Goal: Transaction & Acquisition: Purchase product/service

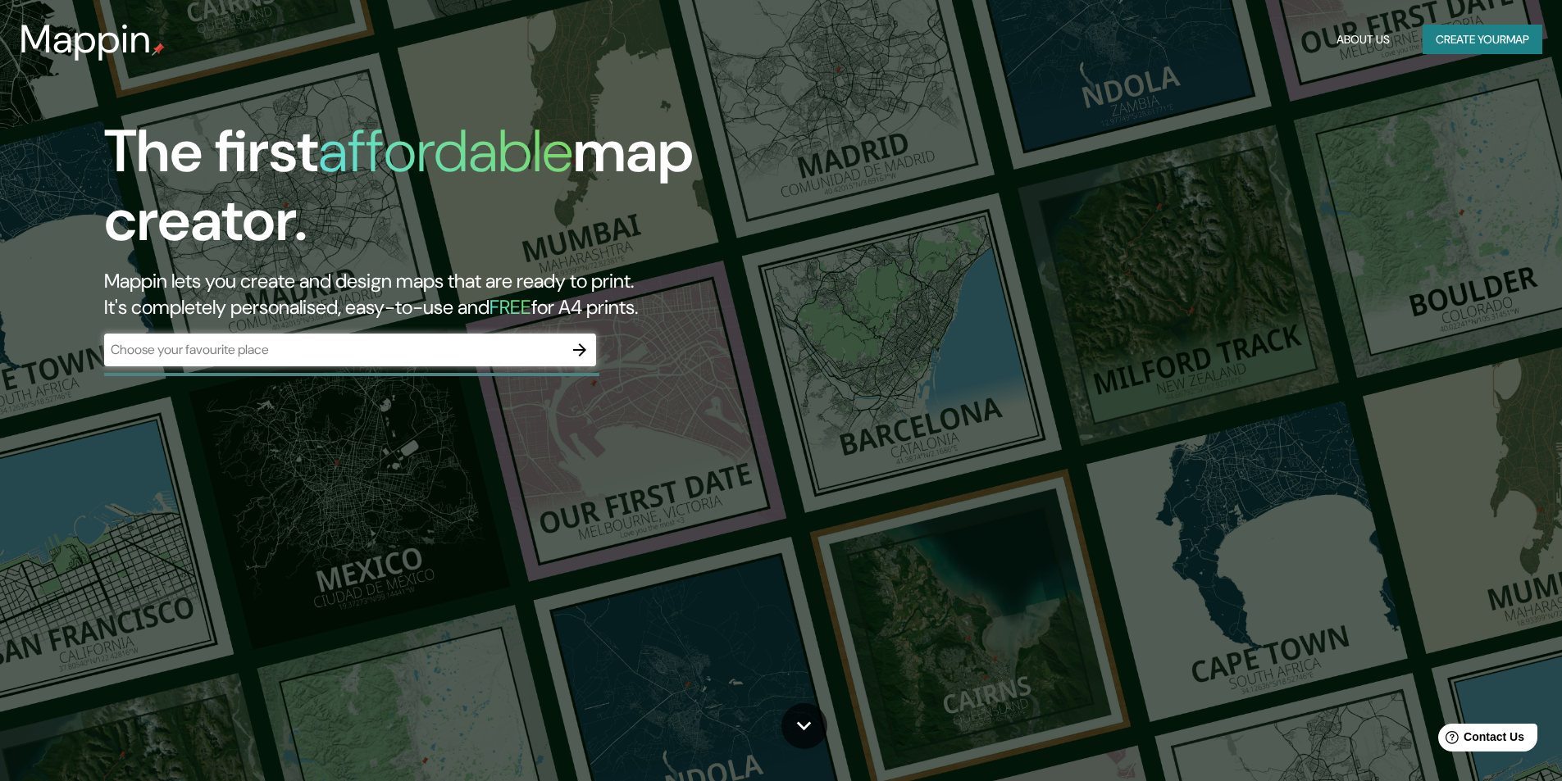
click at [999, 202] on div "The first affordable map creator. Mappin lets you create and design maps that a…" at bounding box center [781, 390] width 1562 height 781
click at [1244, 93] on div "The first affordable map creator. Mappin lets you create and design maps that a…" at bounding box center [781, 390] width 1562 height 781
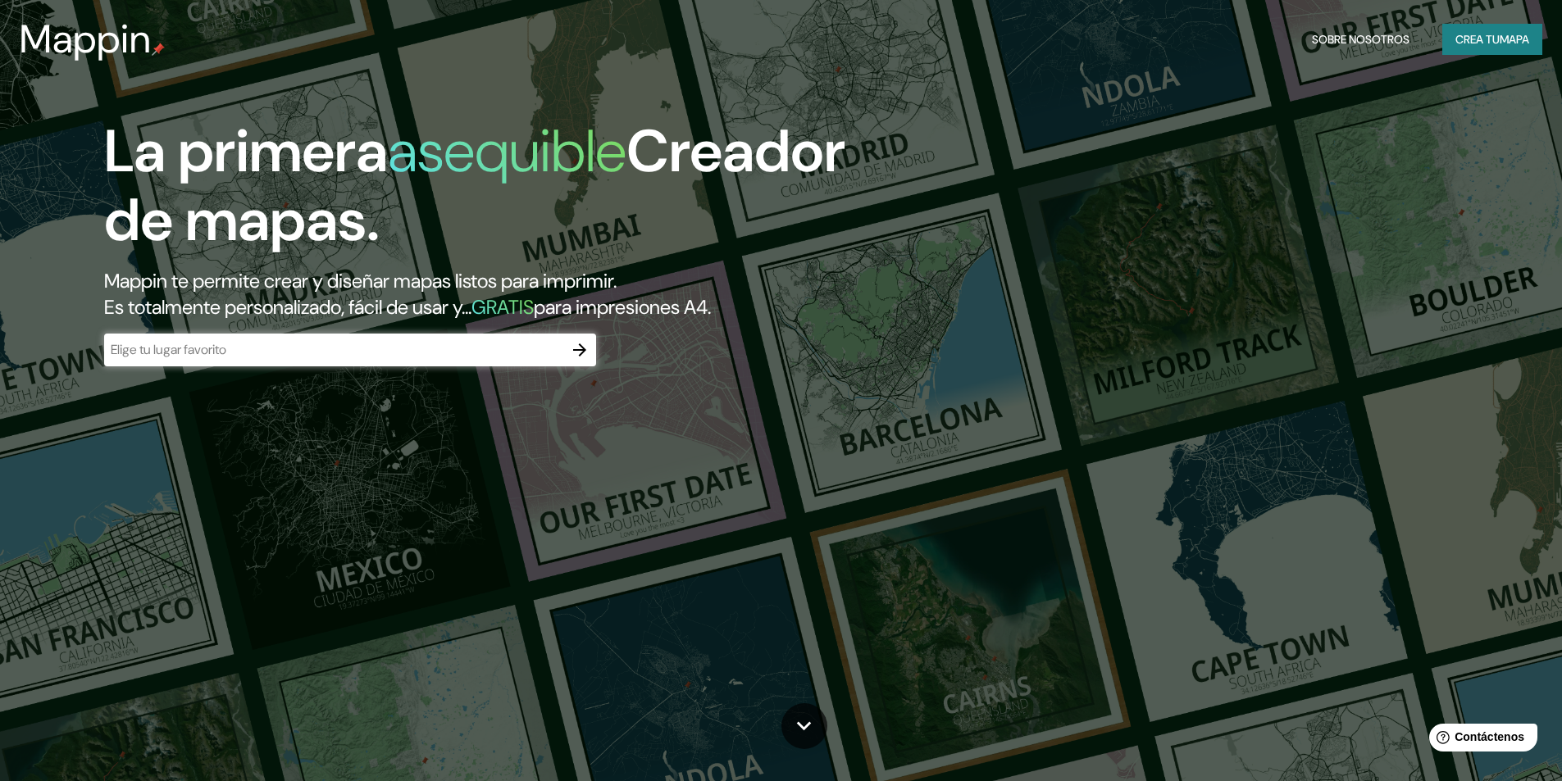
click at [208, 351] on input "text" at bounding box center [333, 349] width 459 height 19
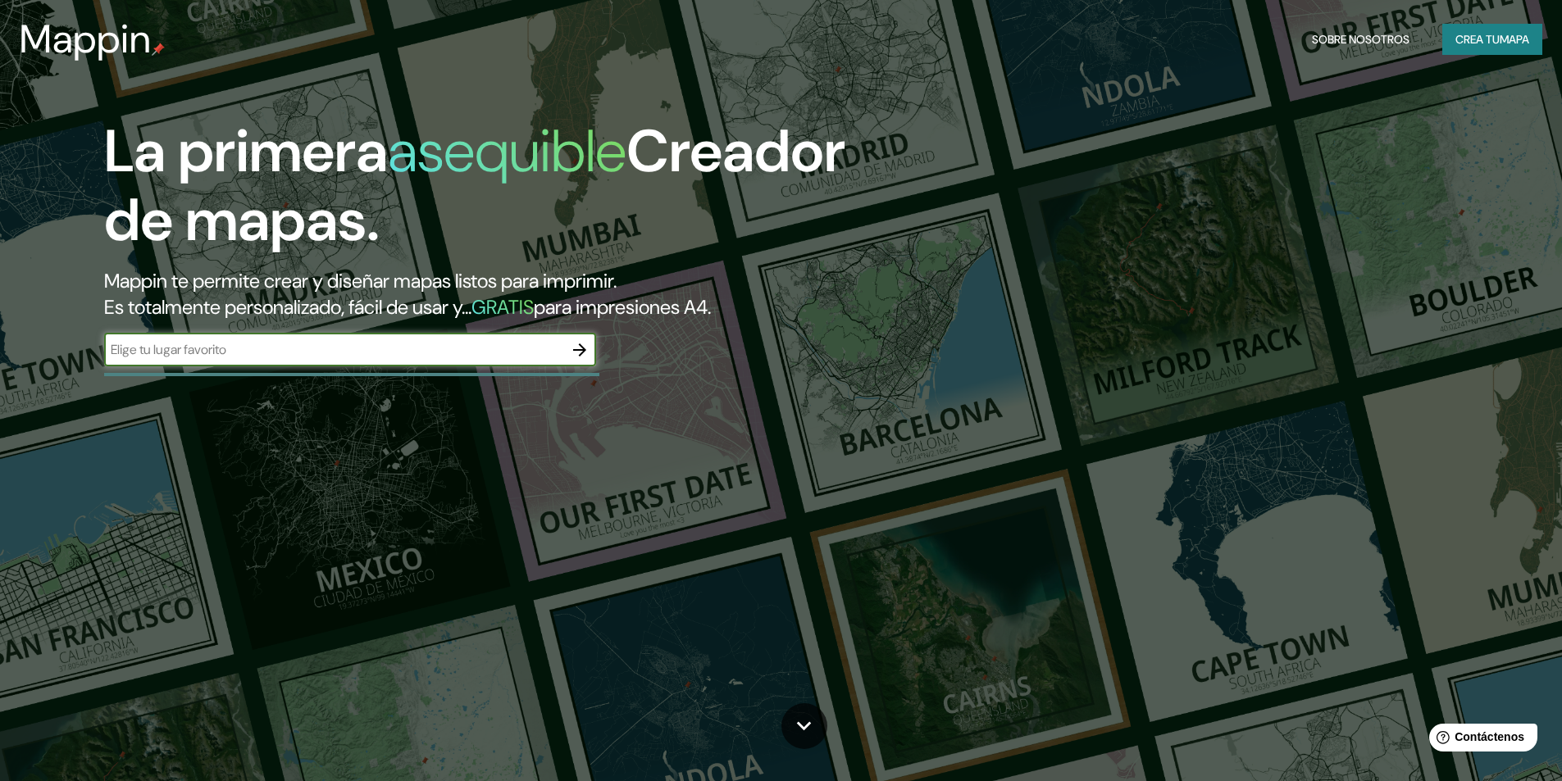
type input "a"
type input "colegio [DEMOGRAPHIC_DATA] floridablanca"
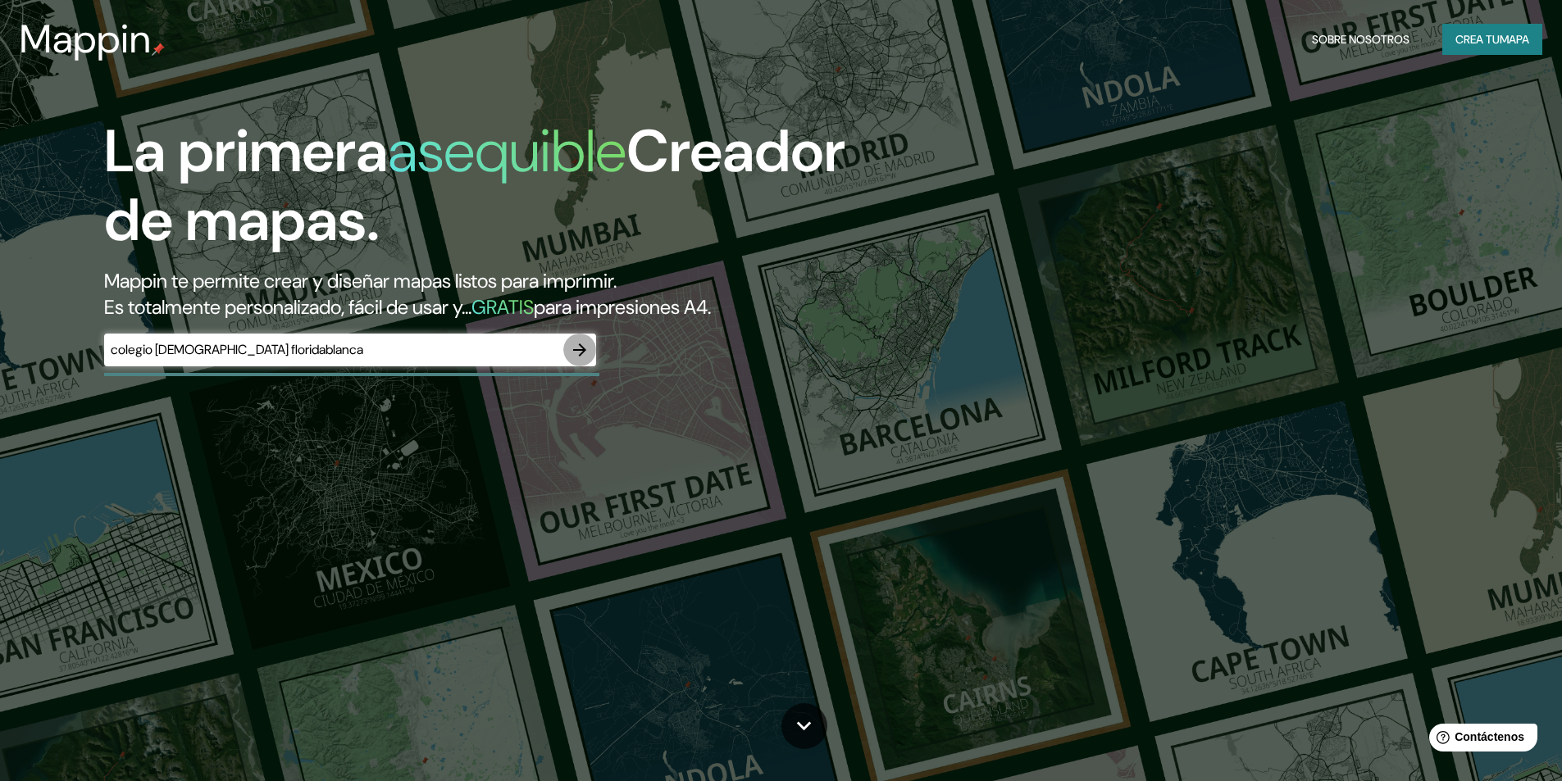
click at [589, 348] on icon "button" at bounding box center [580, 350] width 20 height 20
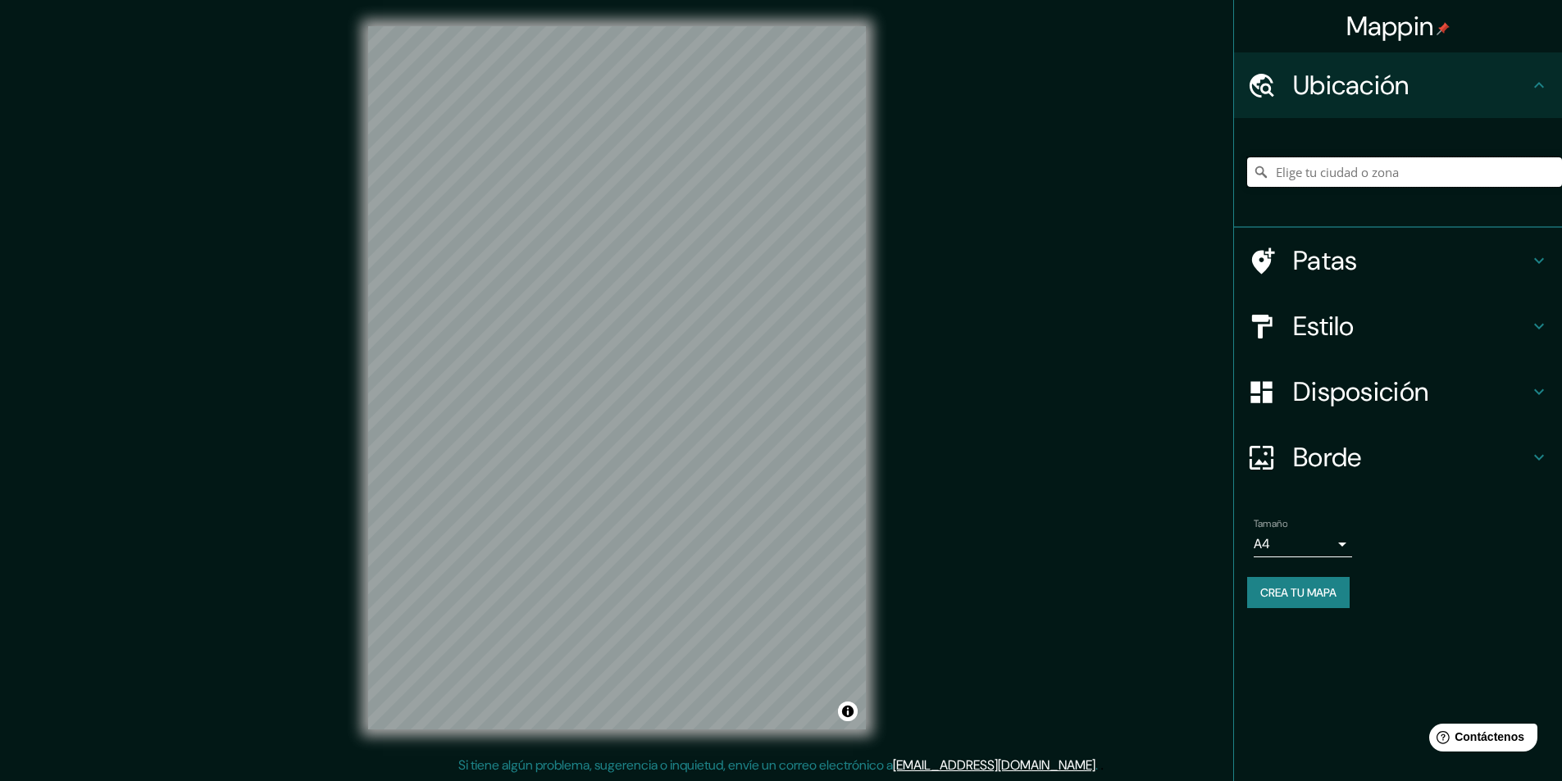
click at [1349, 172] on input "Elige tu ciudad o zona" at bounding box center [1404, 172] width 315 height 30
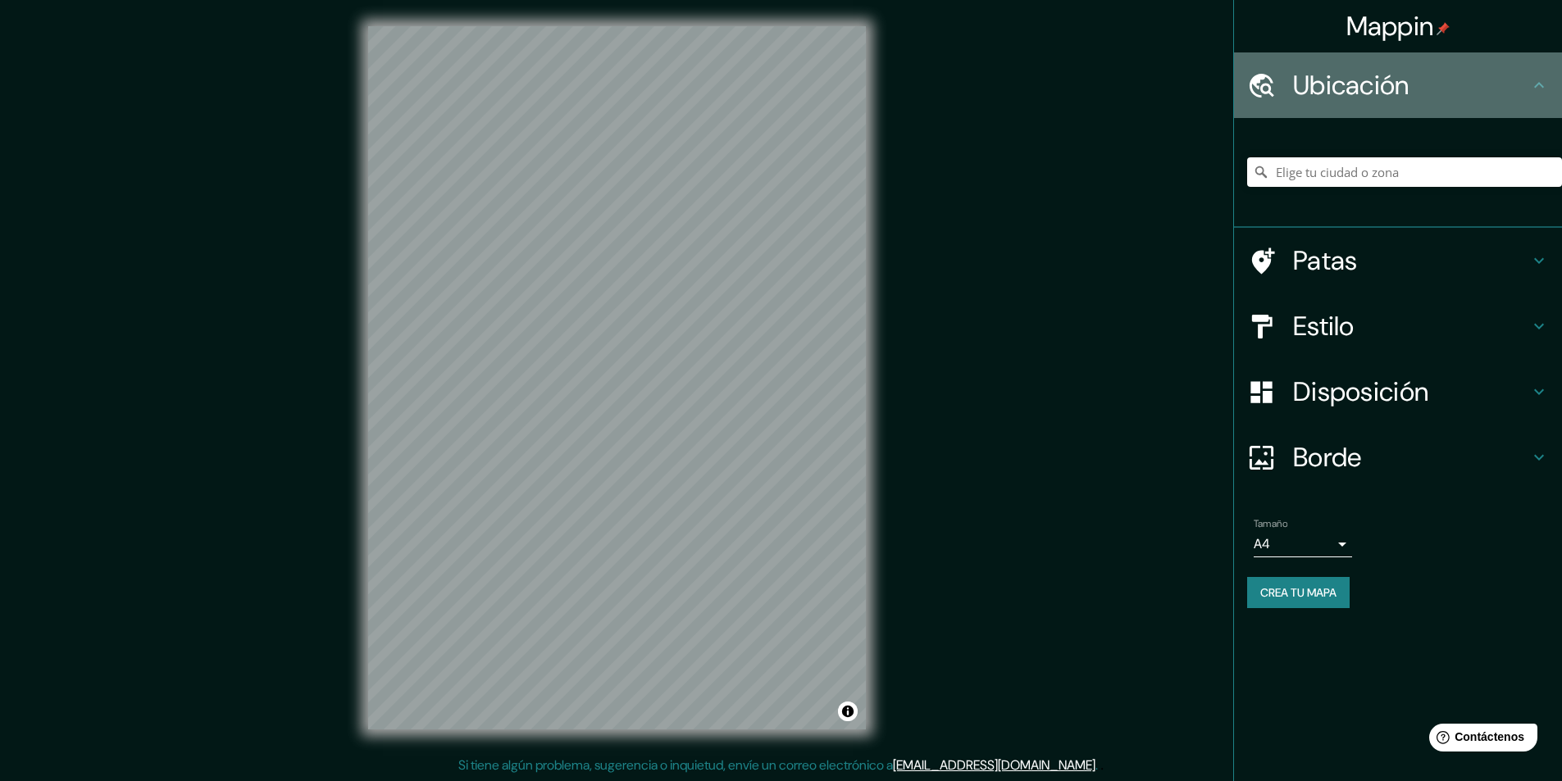
click at [1540, 85] on icon at bounding box center [1539, 85] width 10 height 6
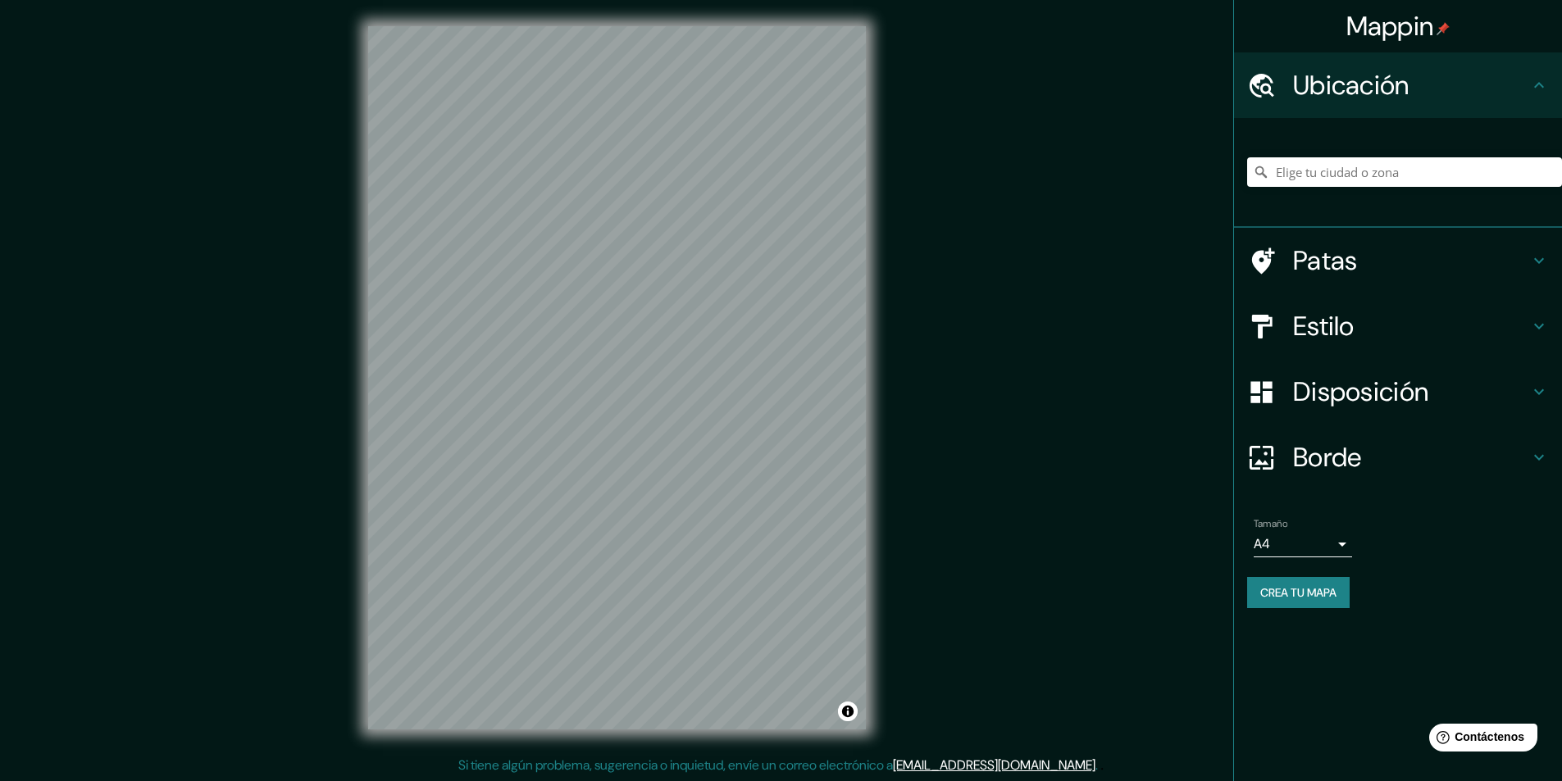
click at [1491, 84] on h4 "Ubicación" at bounding box center [1411, 85] width 236 height 33
click at [1434, 172] on input "Elige tu ciudad o zona" at bounding box center [1404, 172] width 315 height 30
type input "f"
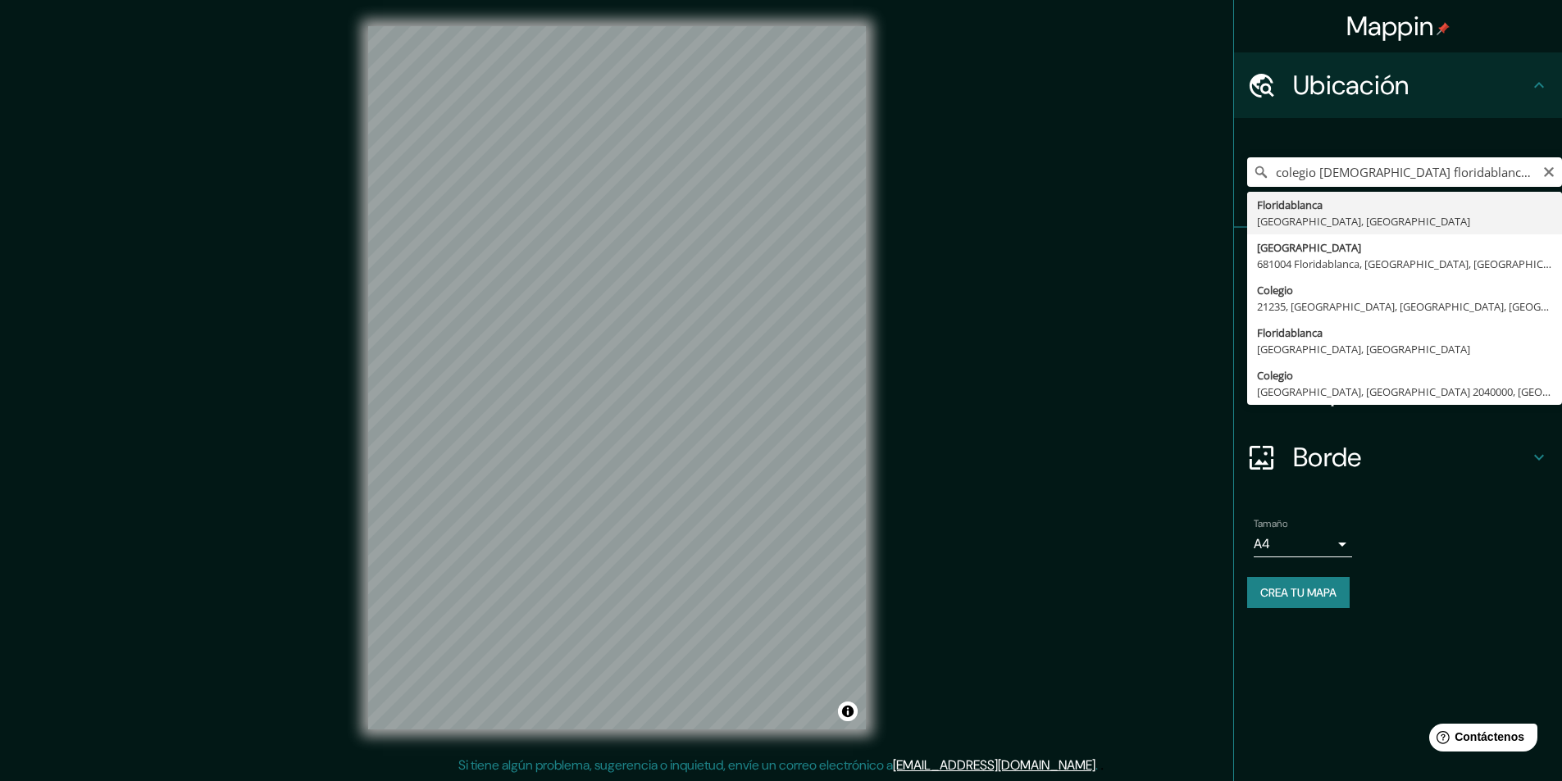
type input "Floridablanca, [GEOGRAPHIC_DATA], [GEOGRAPHIC_DATA]"
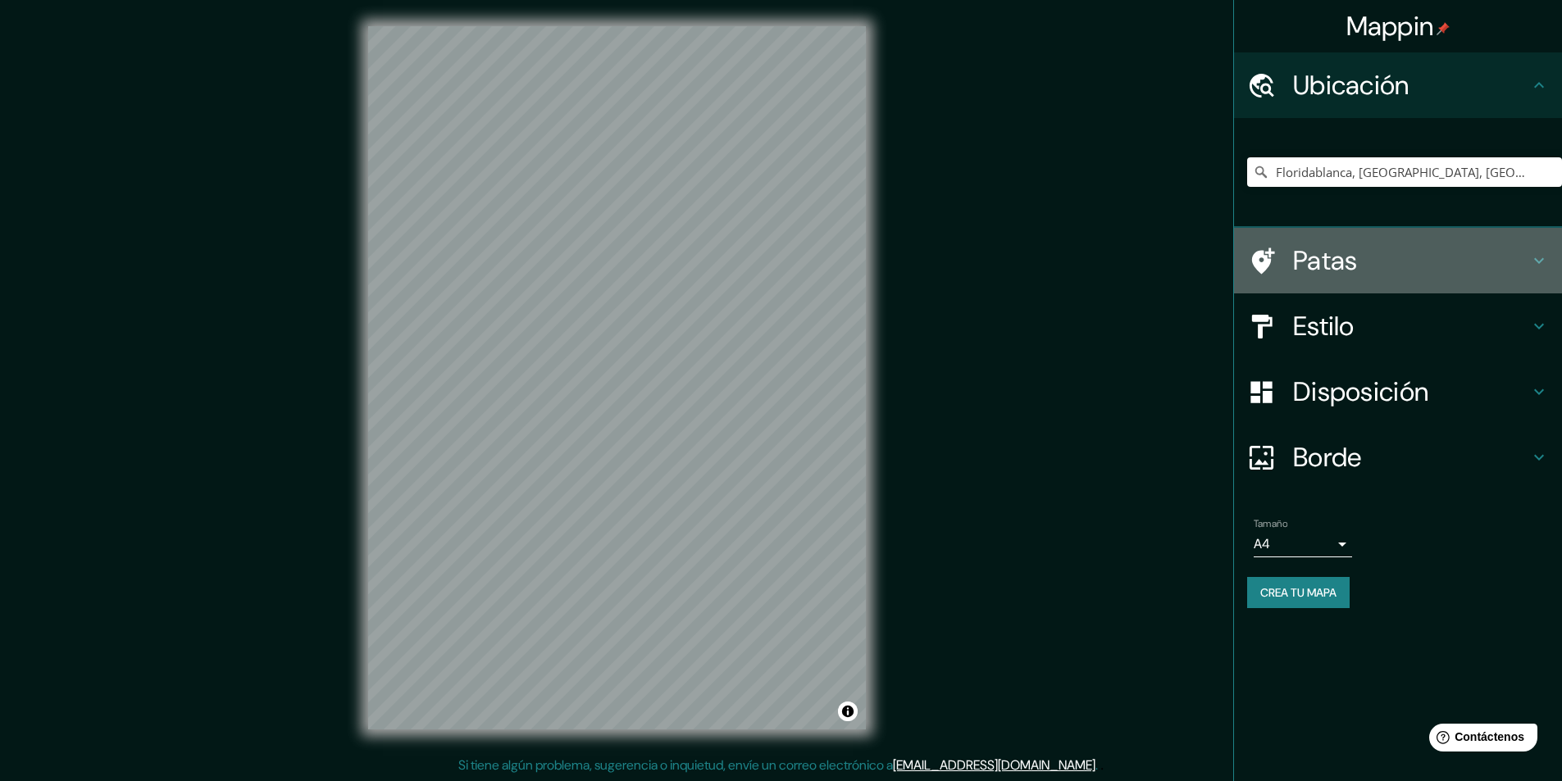
click at [1326, 258] on font "Patas" at bounding box center [1325, 260] width 65 height 34
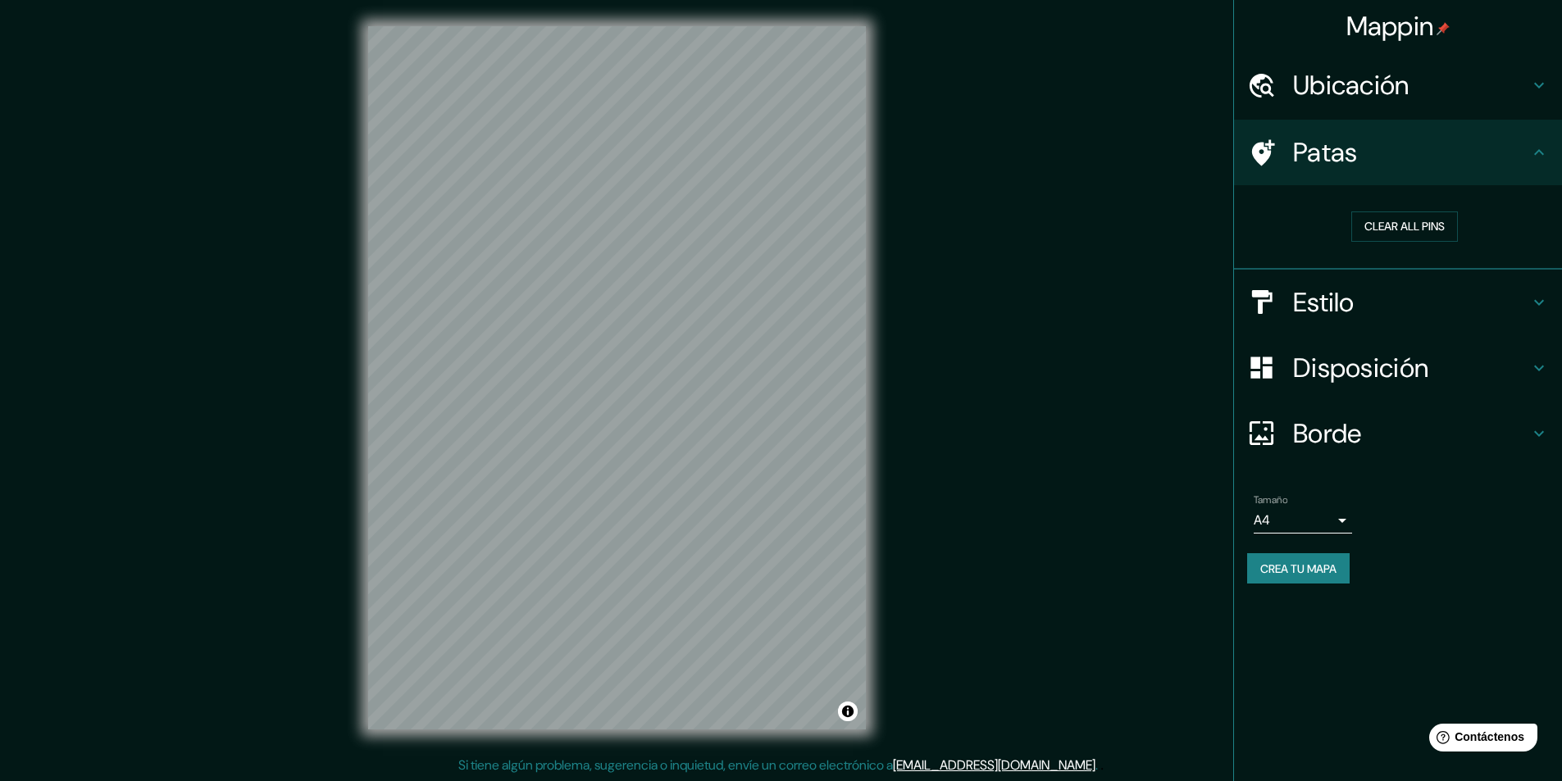
click at [939, 289] on div "Mappin Ubicación Floridablanca, [GEOGRAPHIC_DATA], [GEOGRAPHIC_DATA] Patas Clea…" at bounding box center [781, 391] width 1562 height 782
click at [917, 371] on div "Mappin Ubicación Floridablanca, [GEOGRAPHIC_DATA], [GEOGRAPHIC_DATA] Patas Clea…" at bounding box center [781, 391] width 1562 height 782
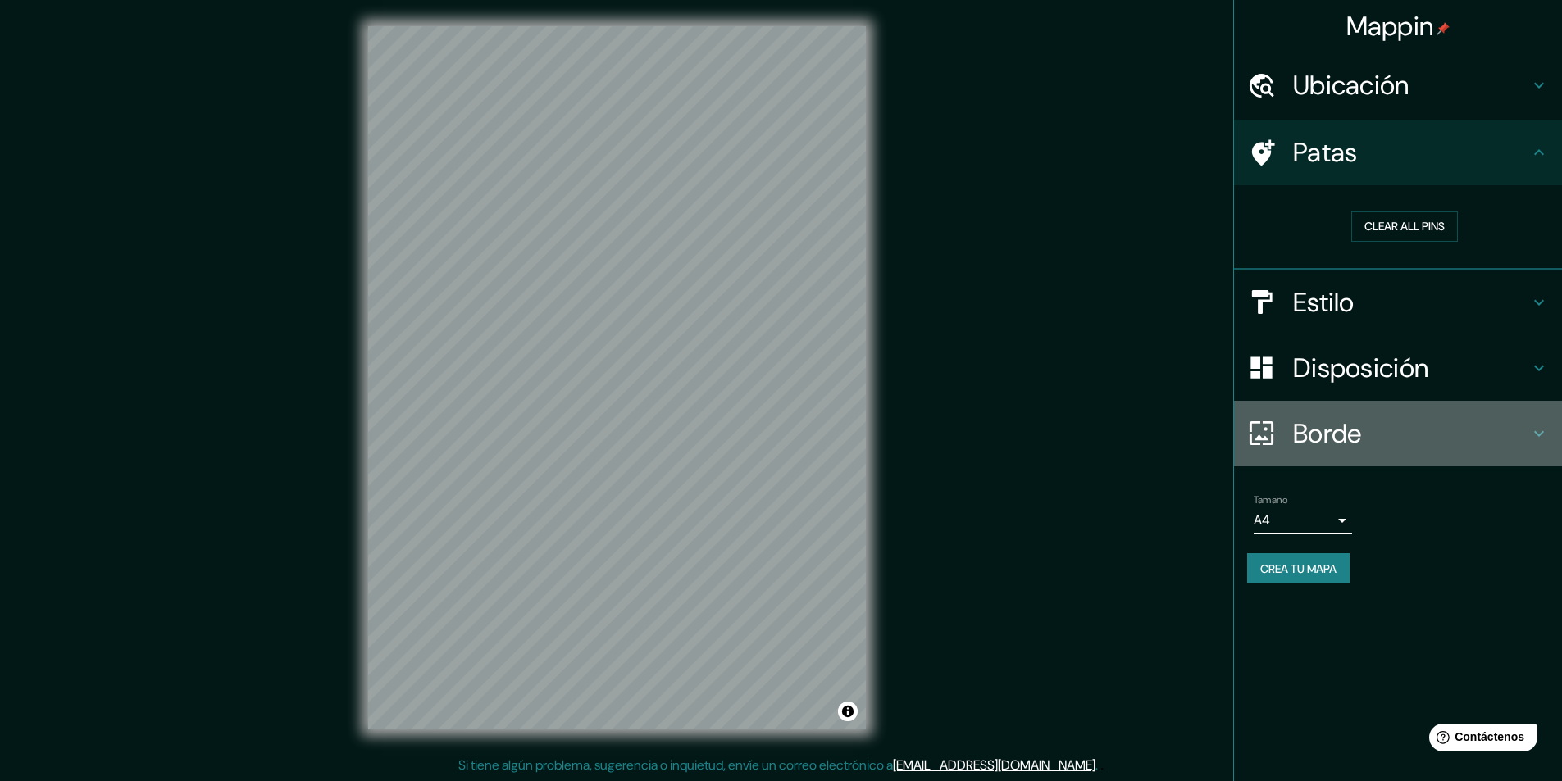
click at [1335, 432] on font "Borde" at bounding box center [1327, 433] width 69 height 34
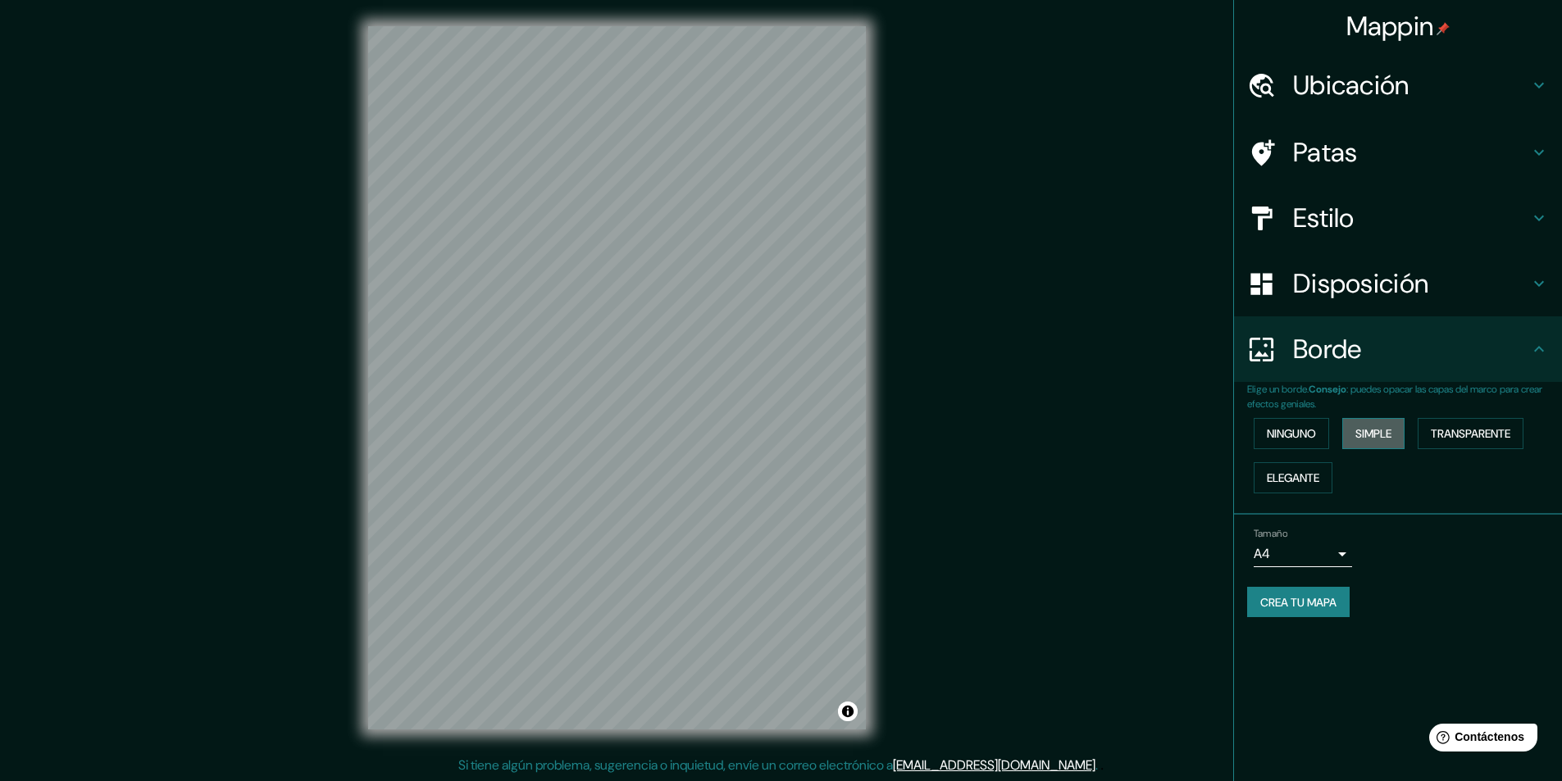
click at [1367, 435] on font "Simple" at bounding box center [1373, 433] width 36 height 15
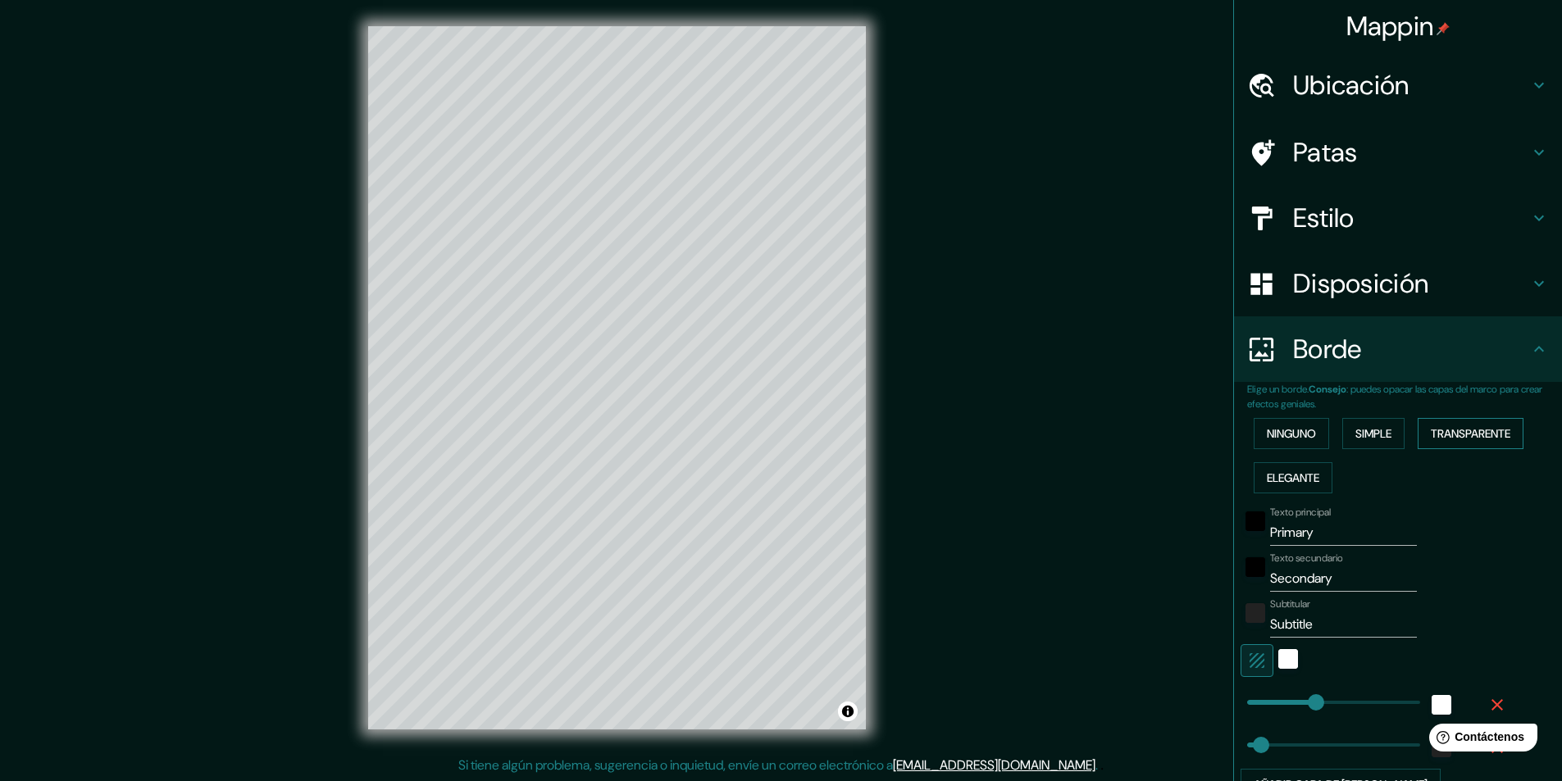
click at [1457, 435] on font "Transparente" at bounding box center [1470, 433] width 80 height 15
click at [1319, 427] on button "Ninguno" at bounding box center [1290, 433] width 75 height 31
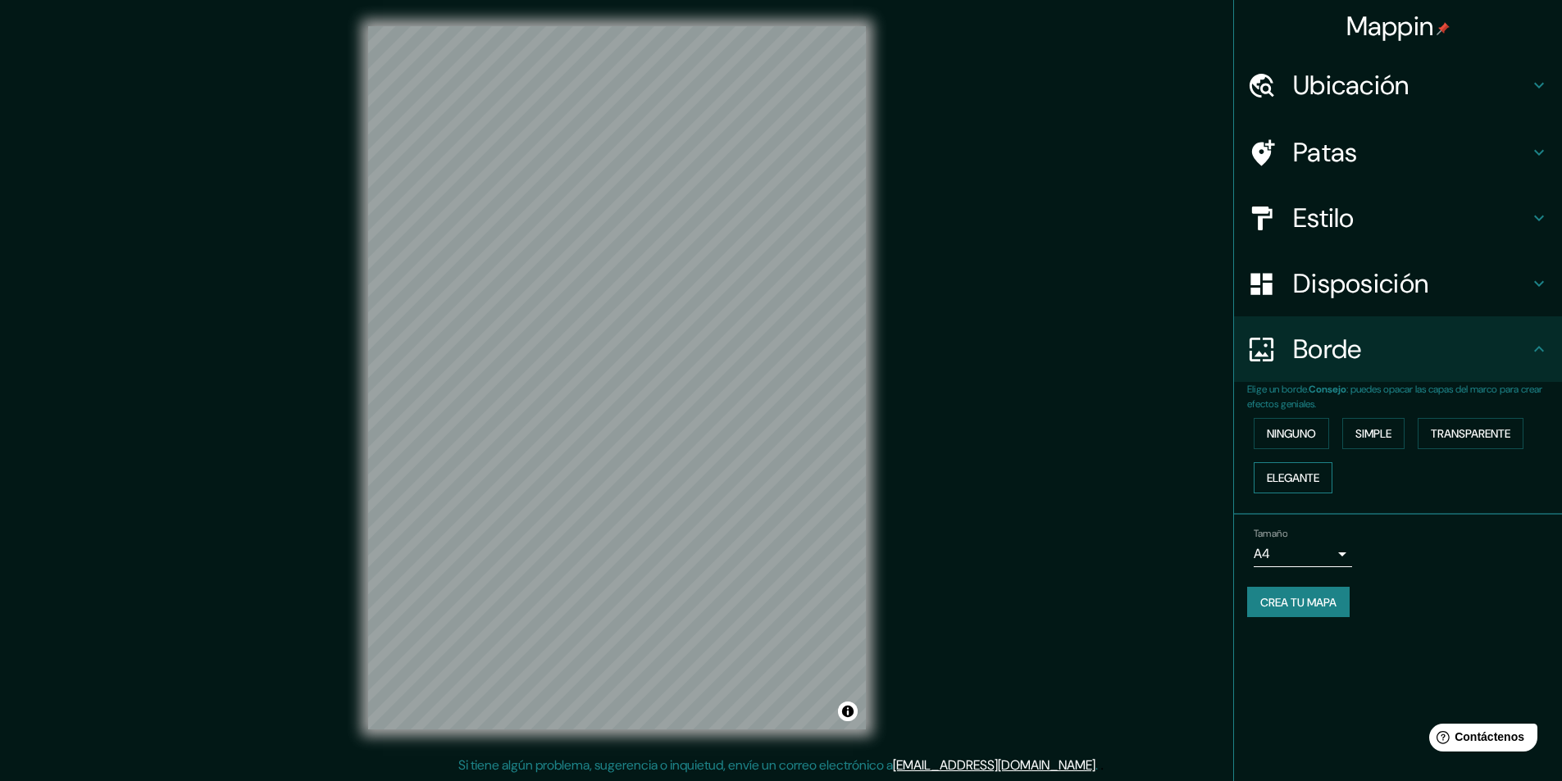
click at [1271, 468] on font "Elegante" at bounding box center [1292, 477] width 52 height 21
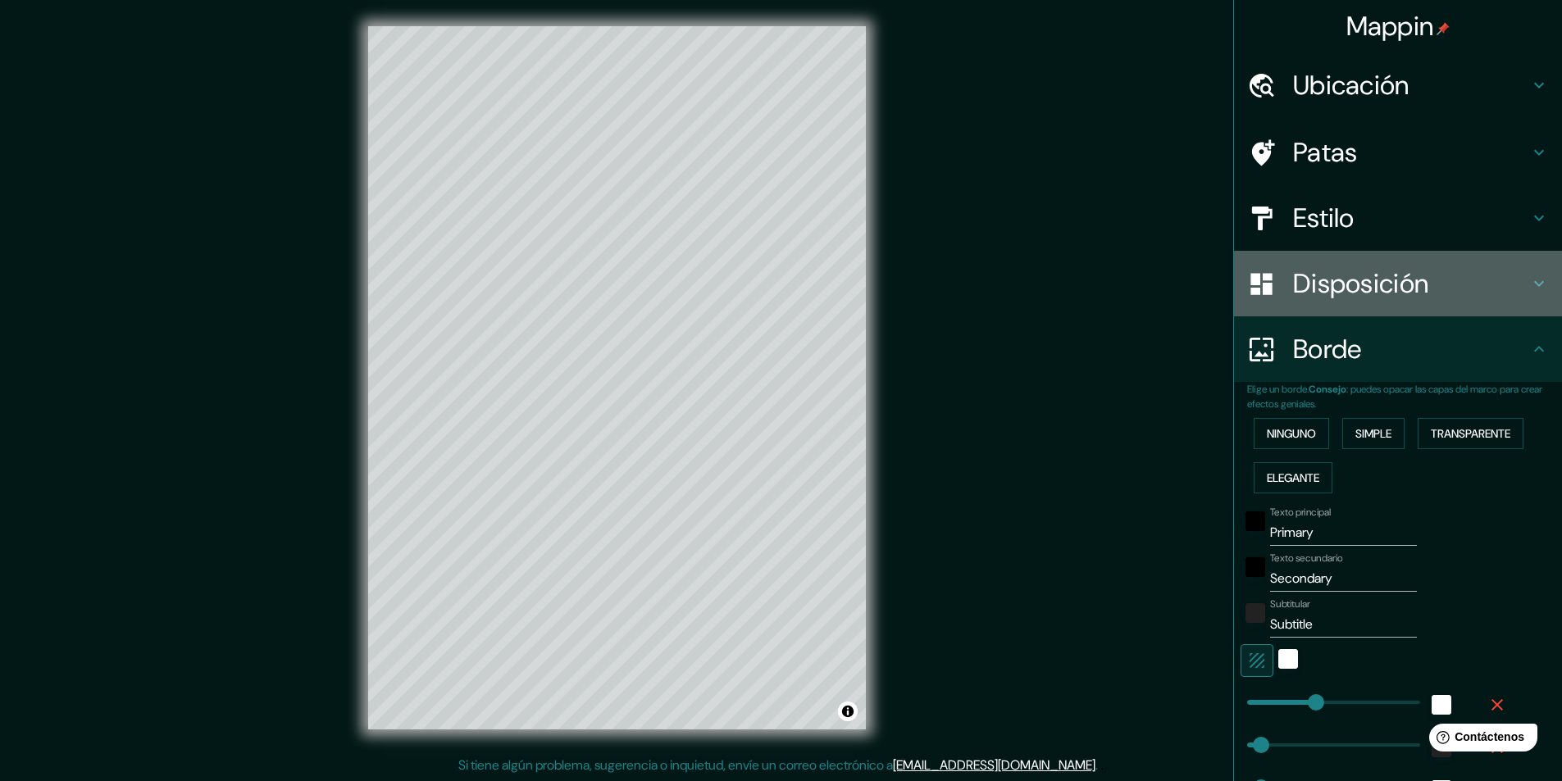
click at [1326, 266] on div "Disposición" at bounding box center [1398, 284] width 328 height 66
type input "243"
type input "49"
type input "24"
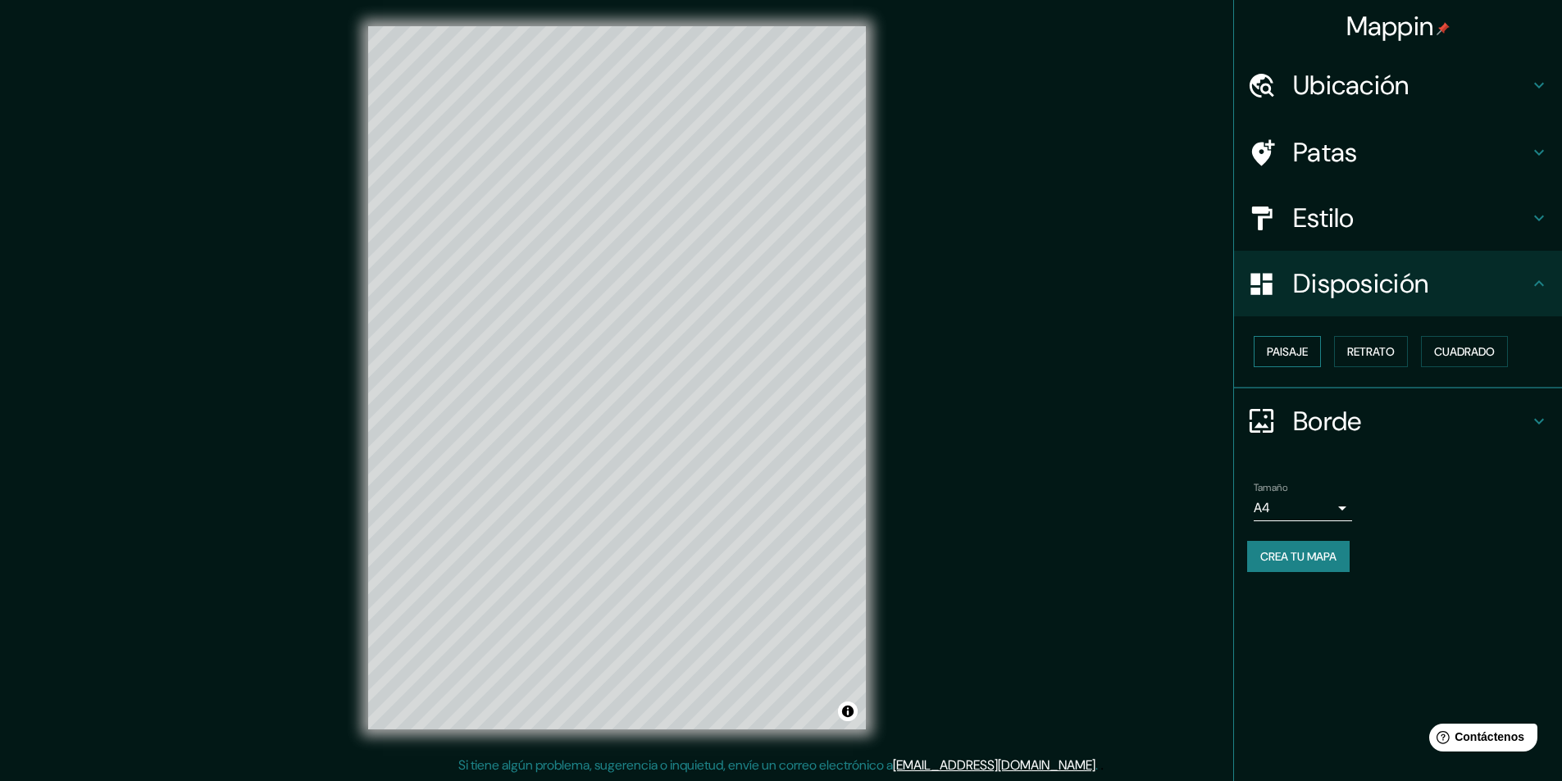
click at [1298, 345] on font "Paisaje" at bounding box center [1286, 351] width 41 height 15
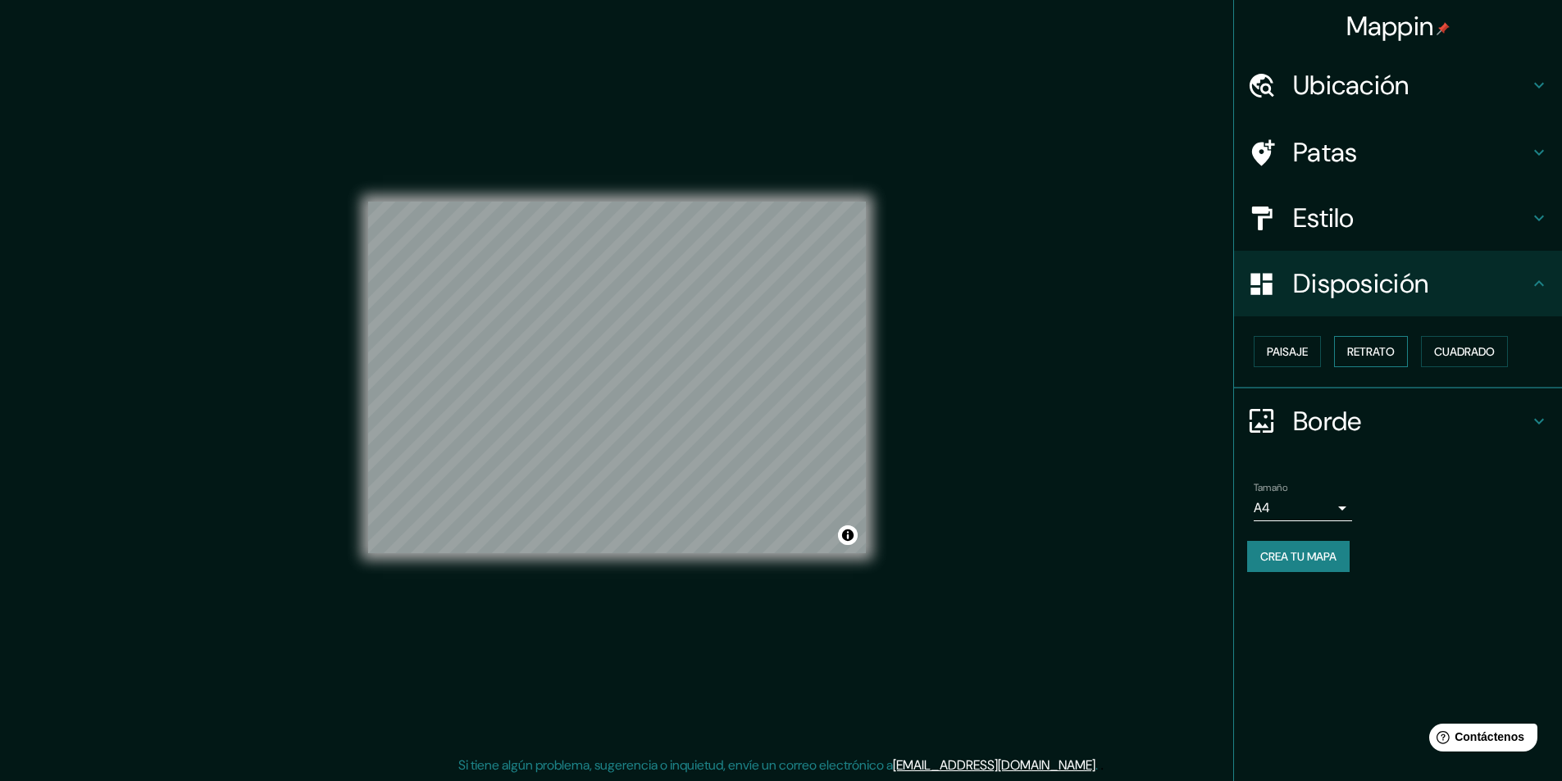
click at [1364, 344] on font "Retrato" at bounding box center [1371, 351] width 48 height 15
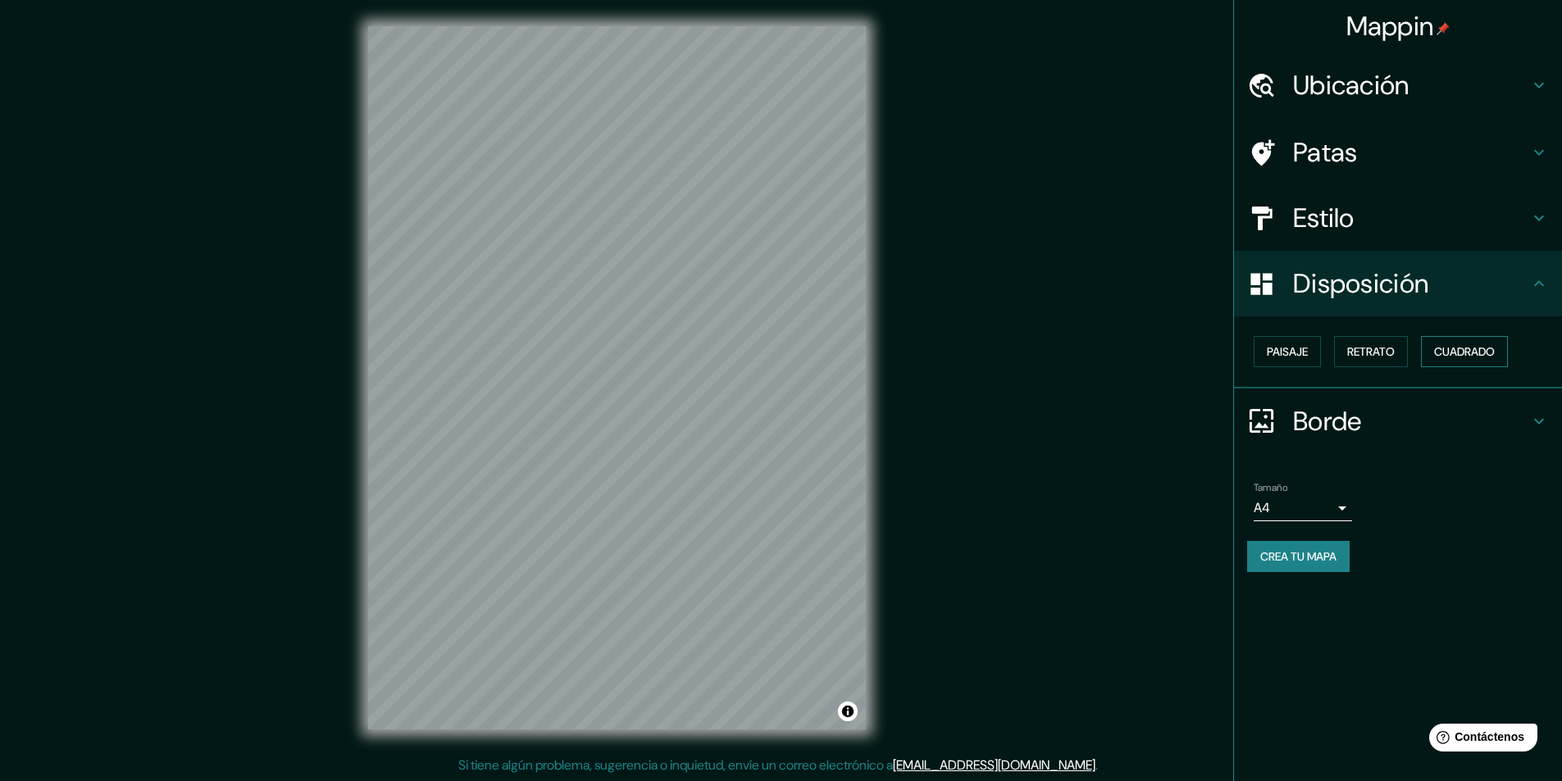
click at [1453, 344] on font "Cuadrado" at bounding box center [1464, 351] width 61 height 15
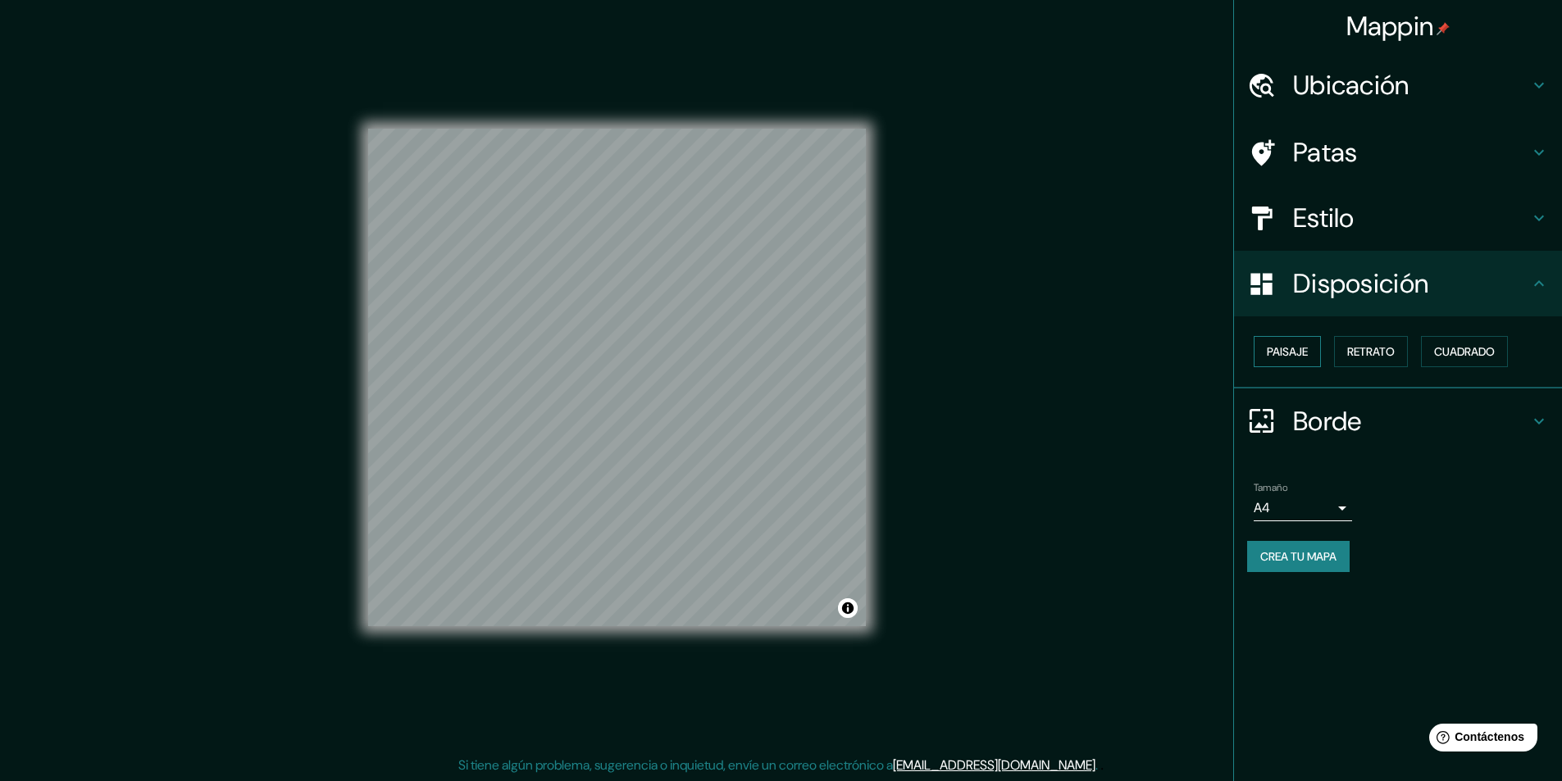
click at [1293, 354] on font "Paisaje" at bounding box center [1286, 351] width 41 height 15
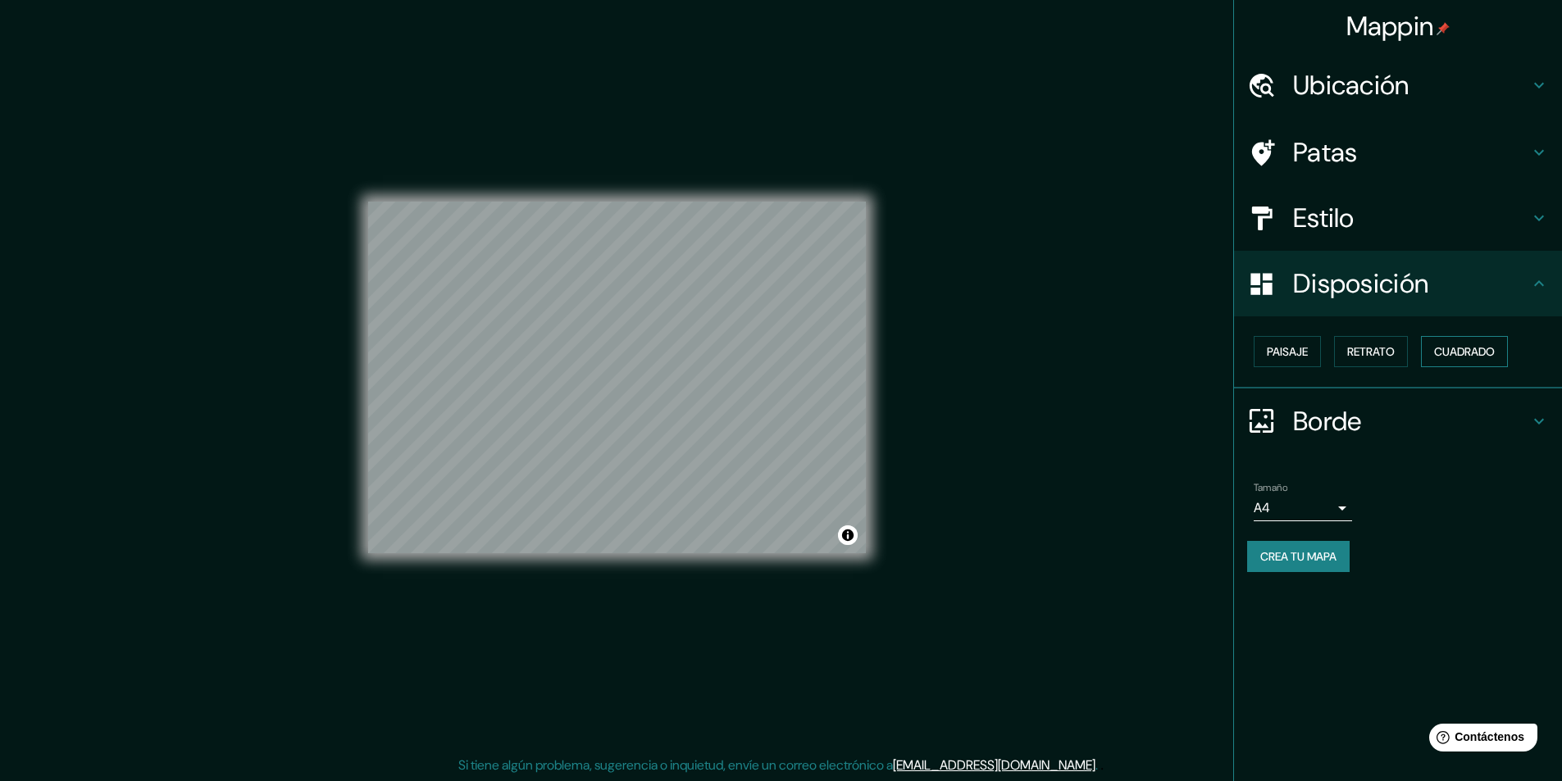
click at [1493, 357] on font "Cuadrado" at bounding box center [1464, 351] width 61 height 15
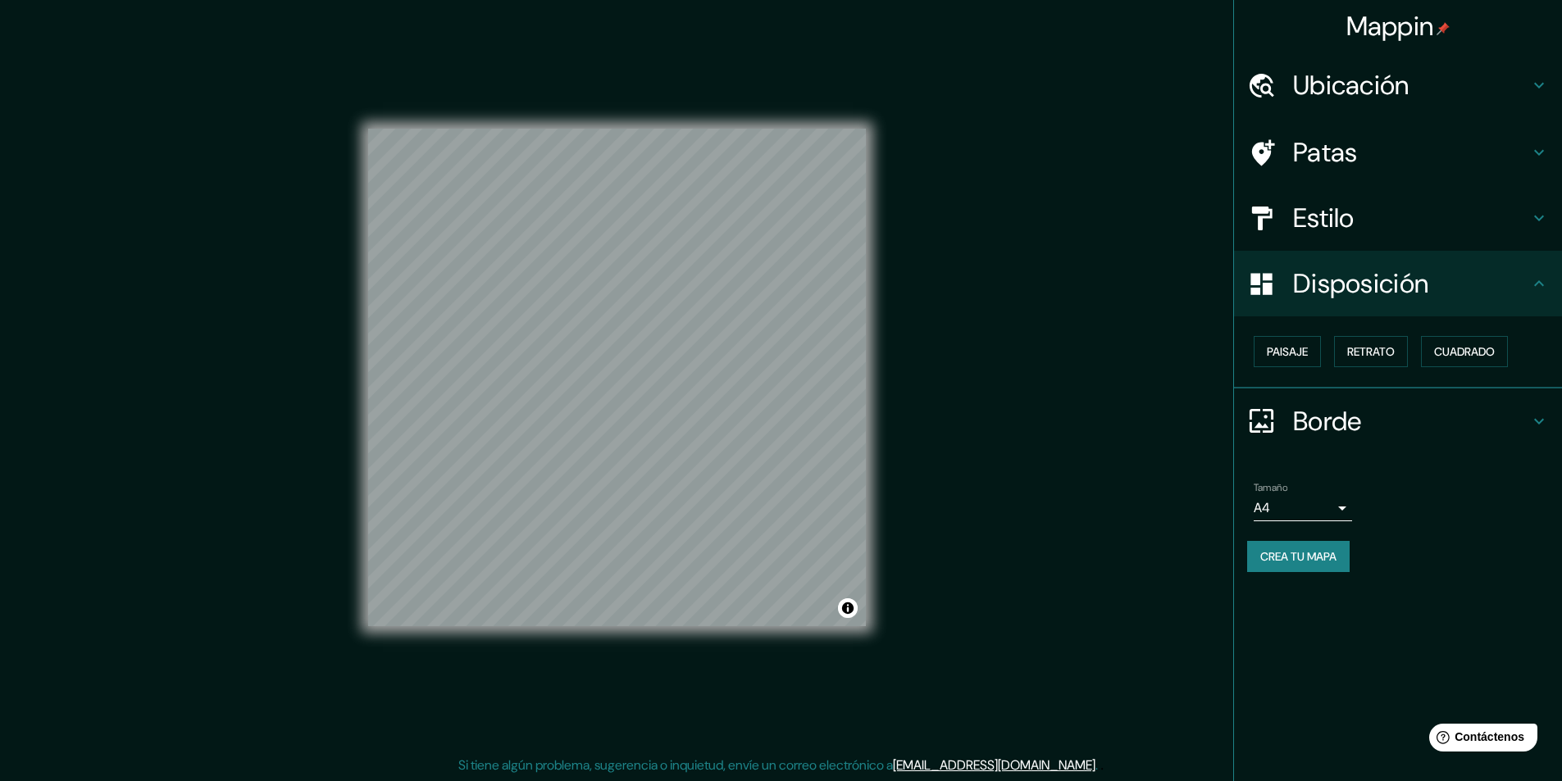
click at [1275, 370] on div "Paisaje Retrato Cuadrado" at bounding box center [1404, 352] width 315 height 44
click at [1276, 354] on font "Paisaje" at bounding box center [1286, 351] width 41 height 15
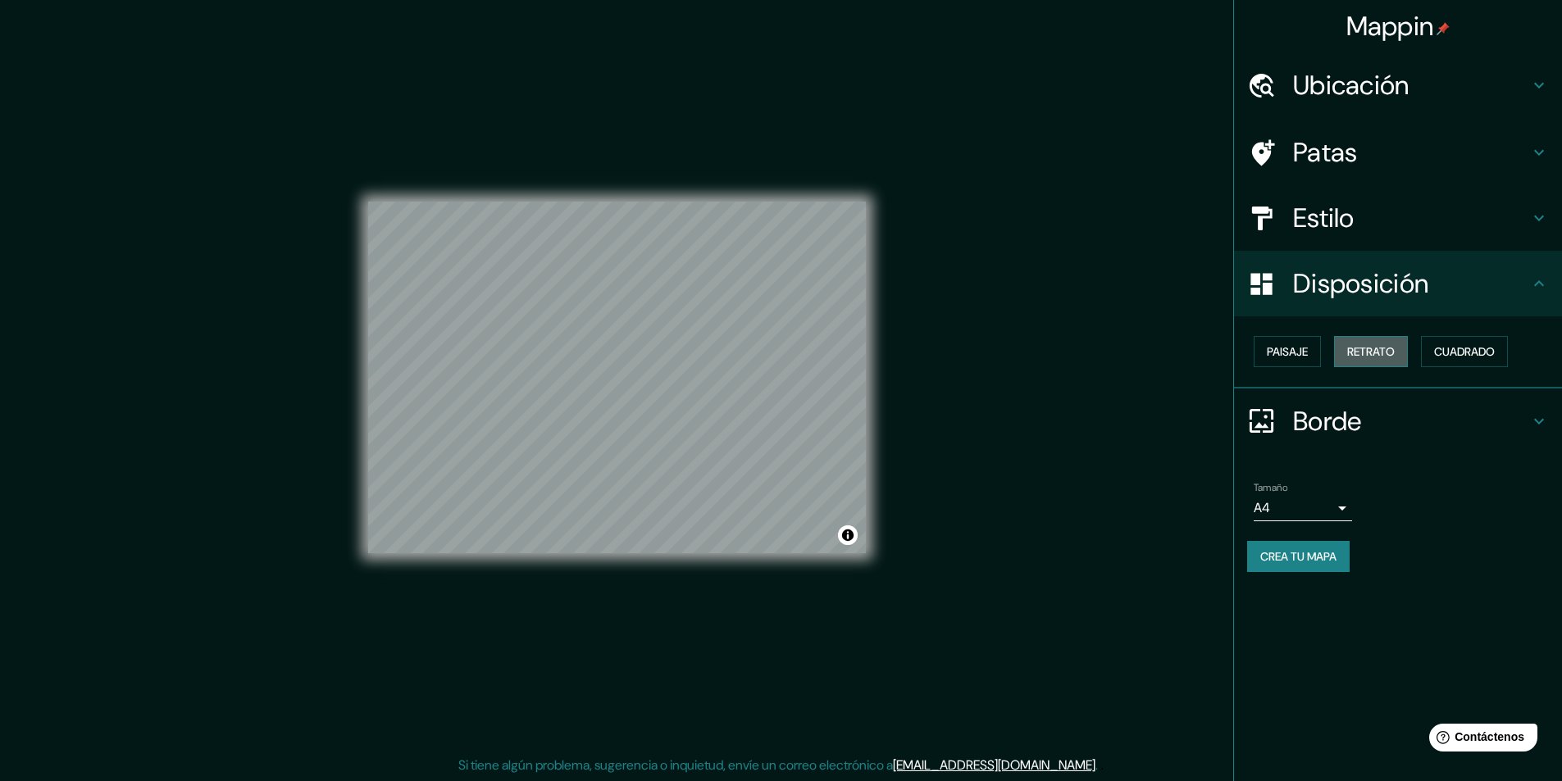
click at [1378, 348] on font "Retrato" at bounding box center [1371, 351] width 48 height 15
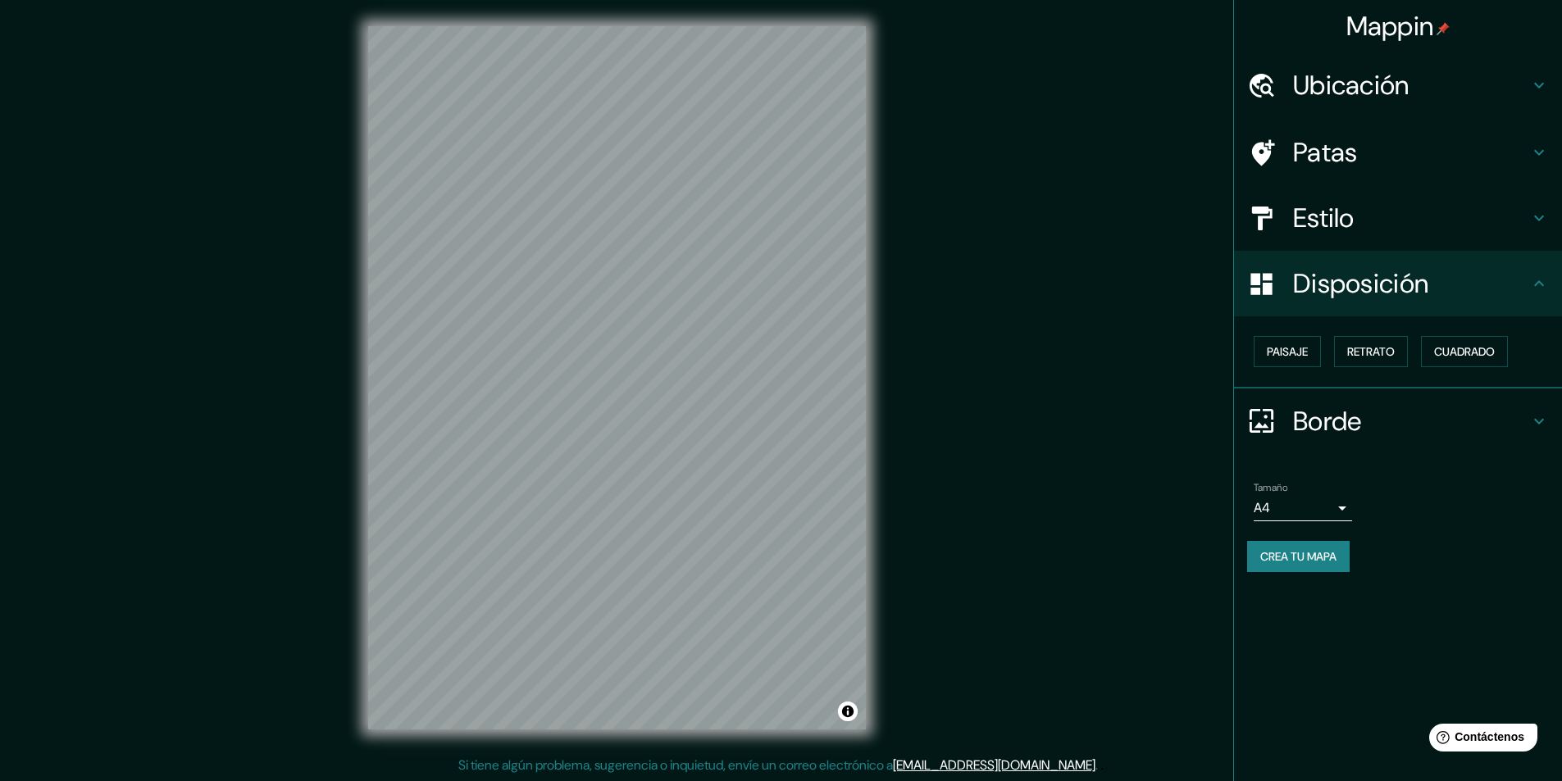
click at [1452, 334] on div "Paisaje Retrato Cuadrado" at bounding box center [1404, 352] width 315 height 44
click at [1433, 334] on div "Paisaje Retrato Cuadrado" at bounding box center [1404, 352] width 315 height 44
click at [1453, 345] on font "Cuadrado" at bounding box center [1464, 351] width 61 height 15
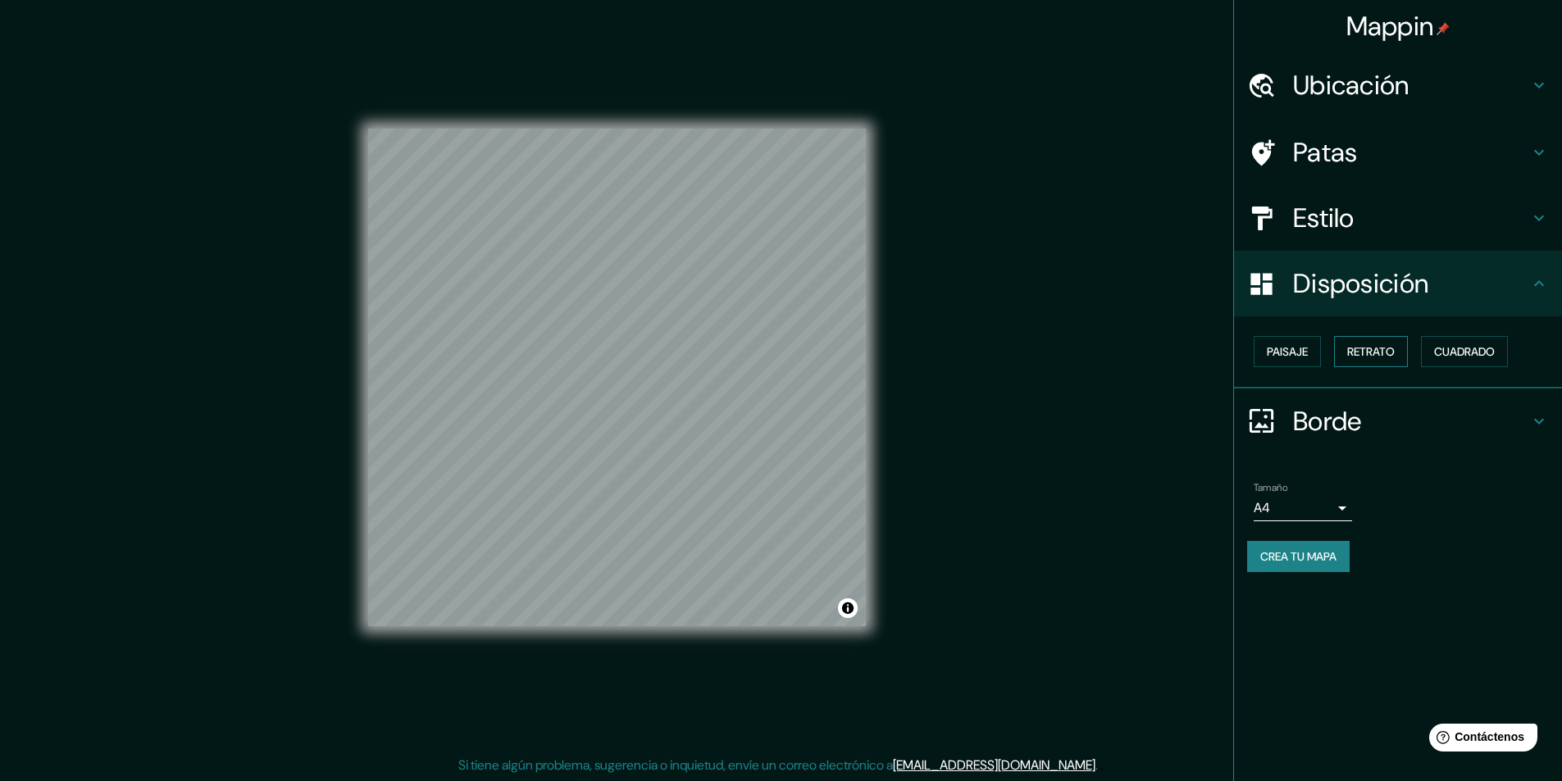
click at [1370, 349] on font "Retrato" at bounding box center [1371, 351] width 48 height 15
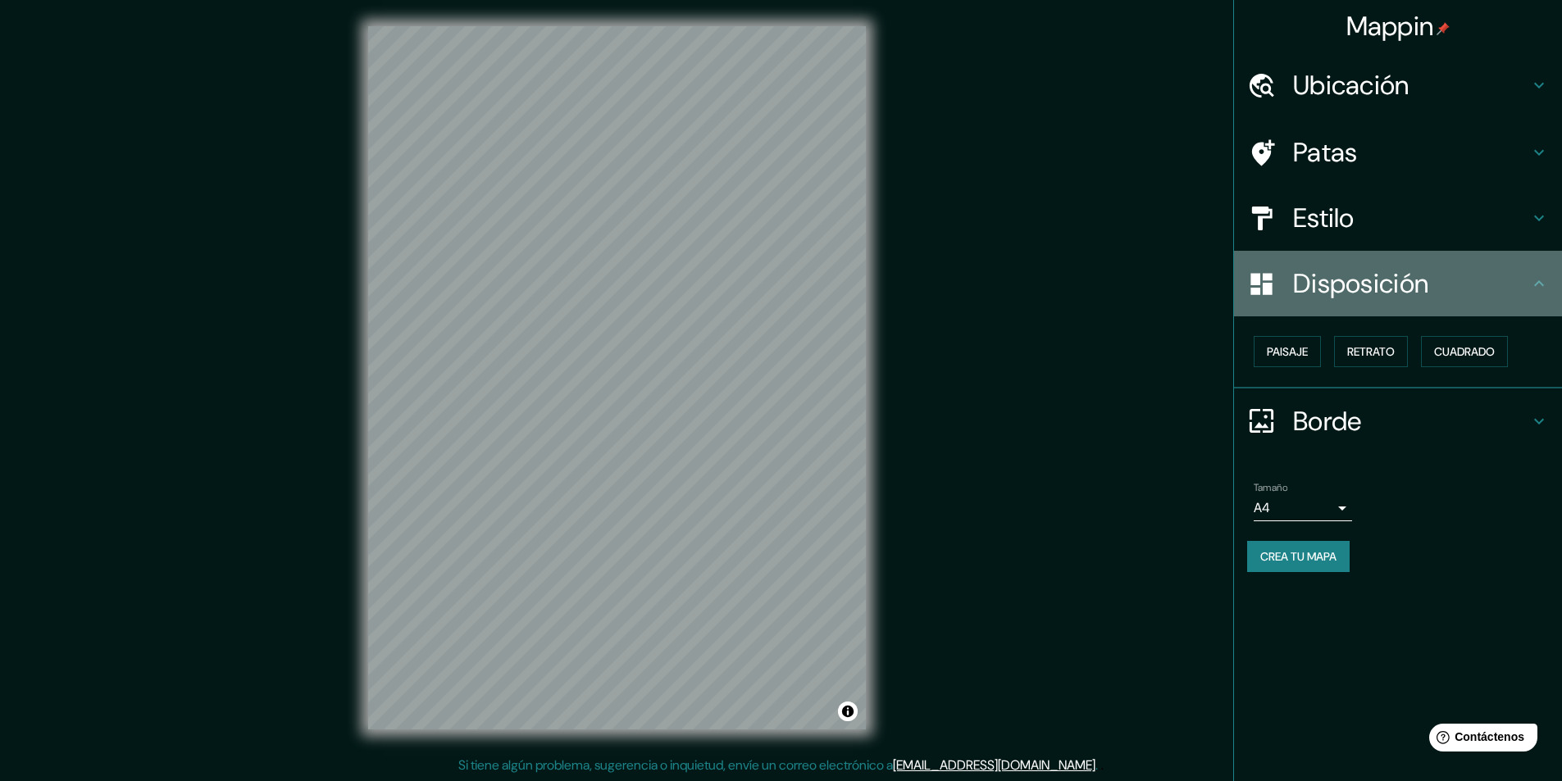
drag, startPoint x: 1368, startPoint y: 273, endPoint x: 1334, endPoint y: 238, distance: 48.7
click at [1367, 272] on font "Disposición" at bounding box center [1360, 283] width 135 height 34
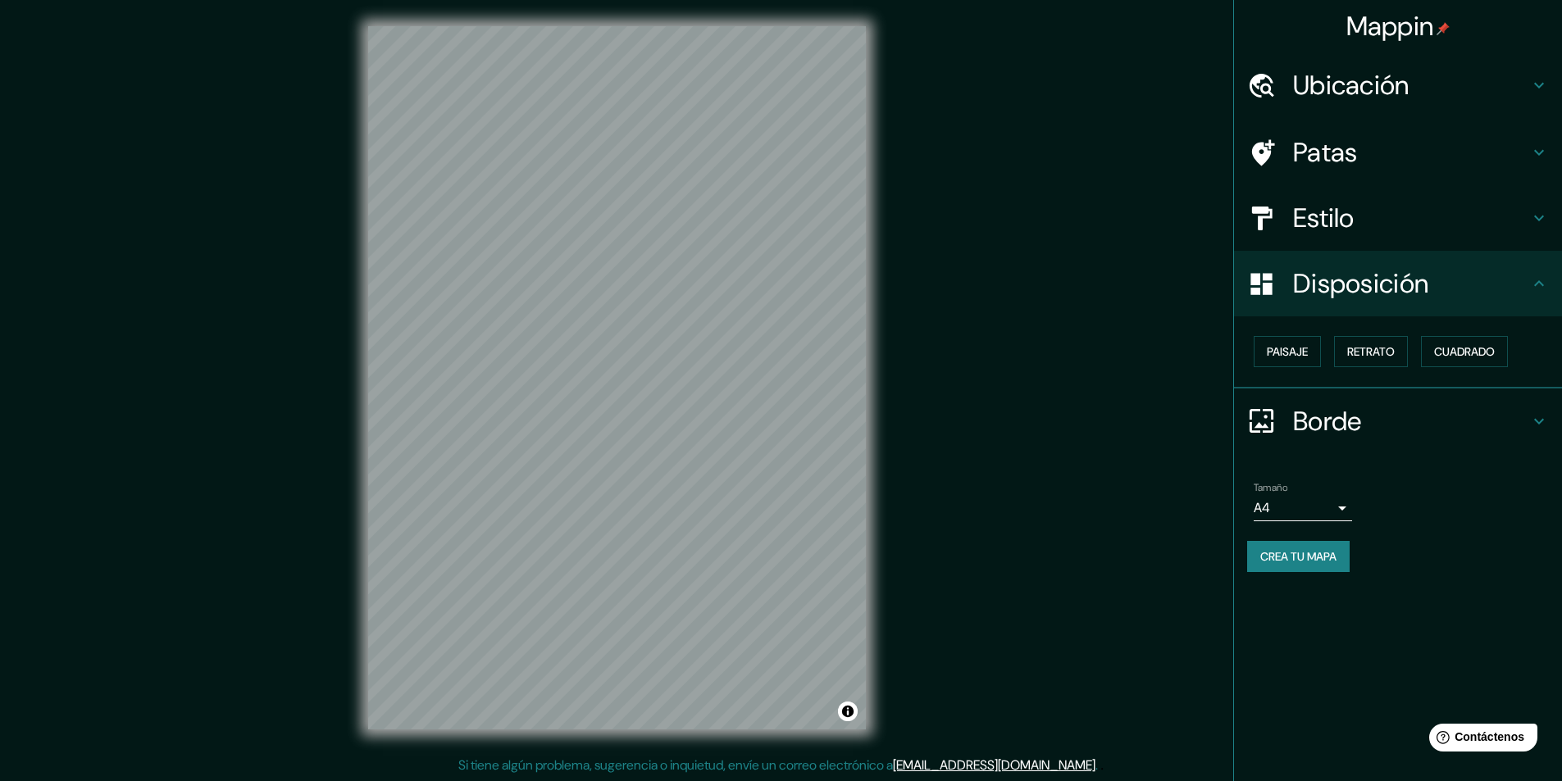
click at [1327, 211] on font "Estilo" at bounding box center [1323, 218] width 61 height 34
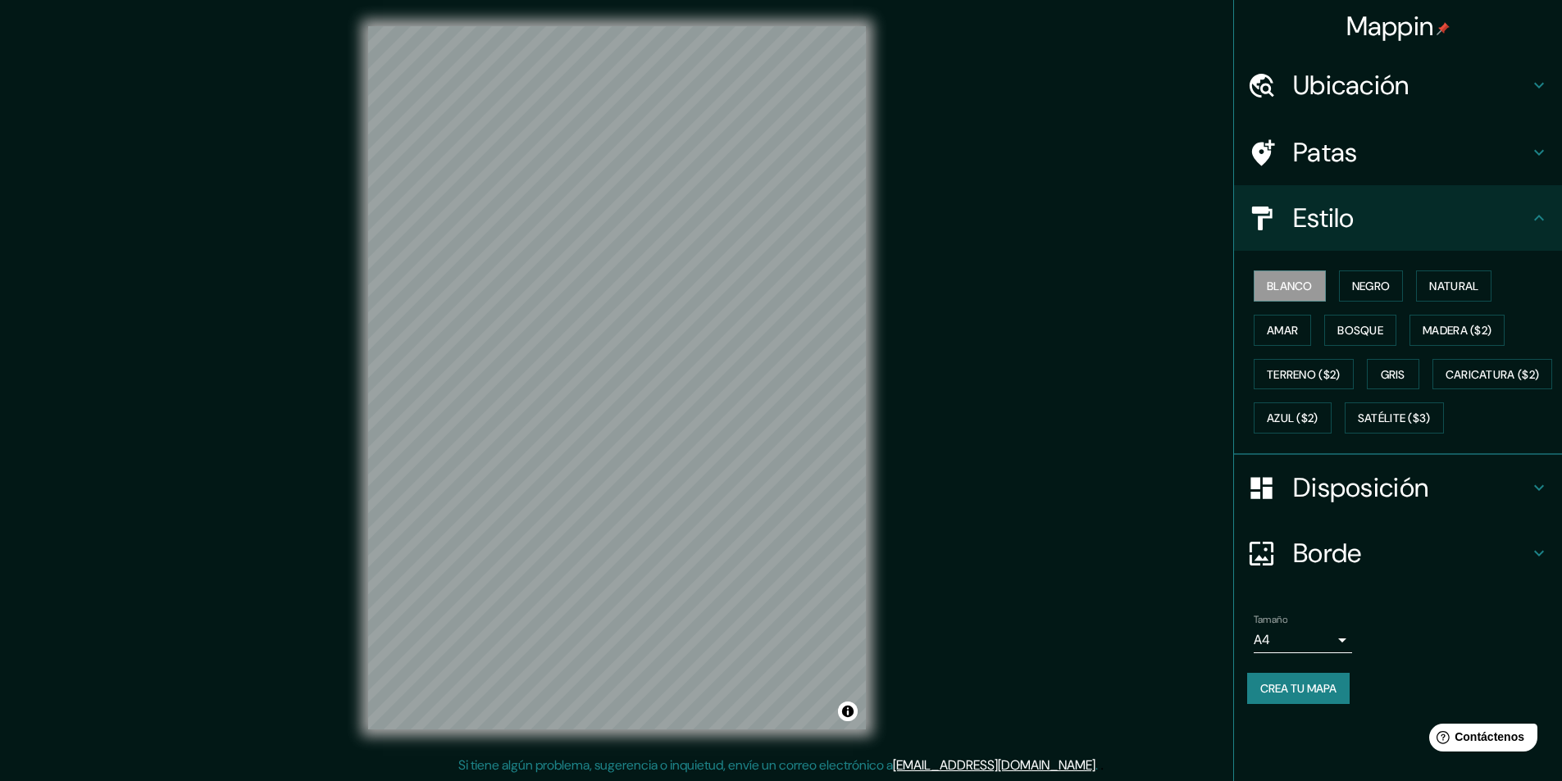
click at [1269, 568] on icon at bounding box center [1261, 553] width 29 height 29
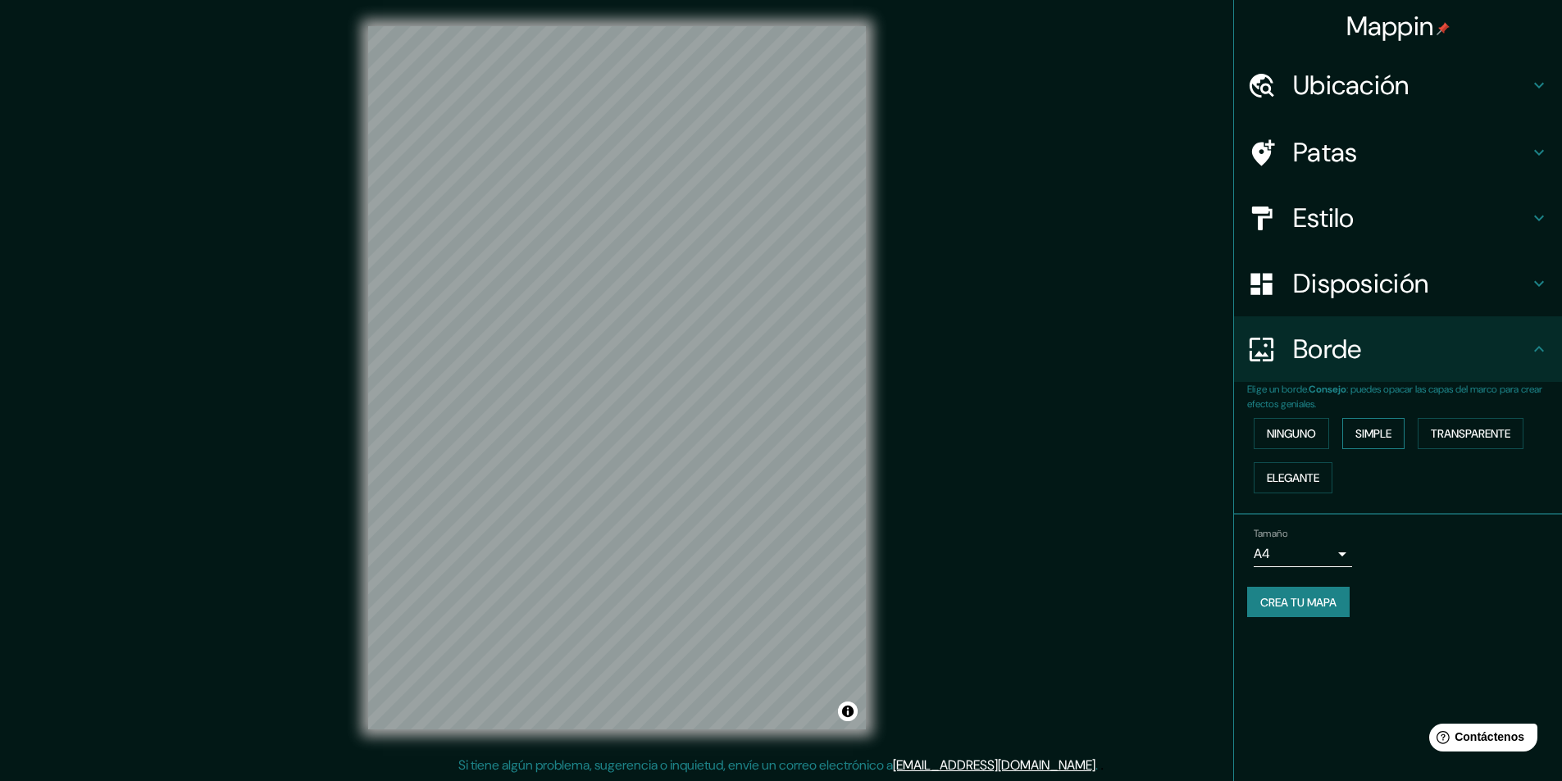
click at [1375, 433] on font "Simple" at bounding box center [1373, 433] width 36 height 15
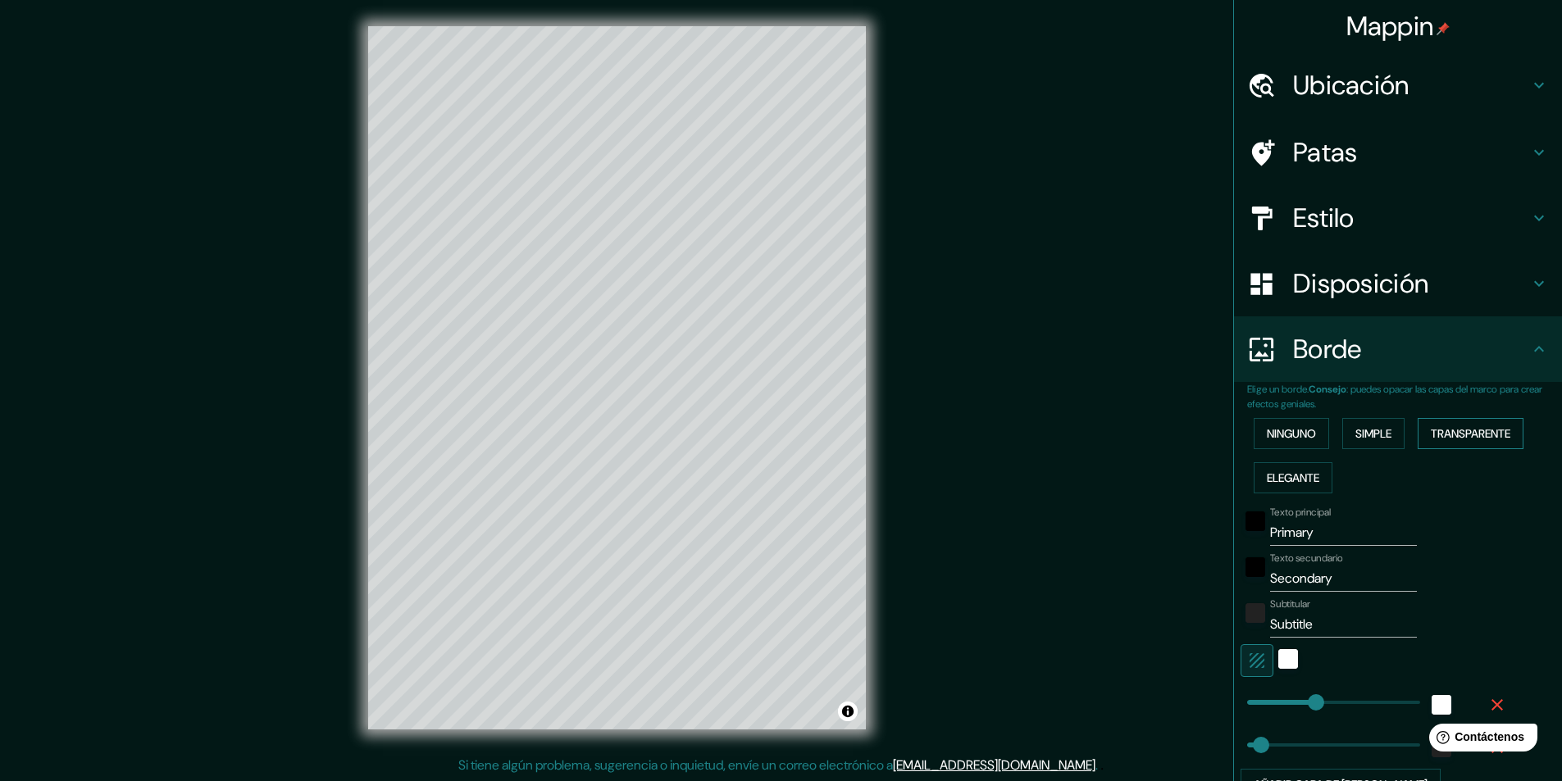
click at [1475, 421] on button "Transparente" at bounding box center [1470, 433] width 106 height 31
click at [1303, 471] on font "Elegante" at bounding box center [1292, 478] width 52 height 15
click at [1378, 149] on h4 "Patas" at bounding box center [1411, 152] width 236 height 33
type input "243"
type input "49"
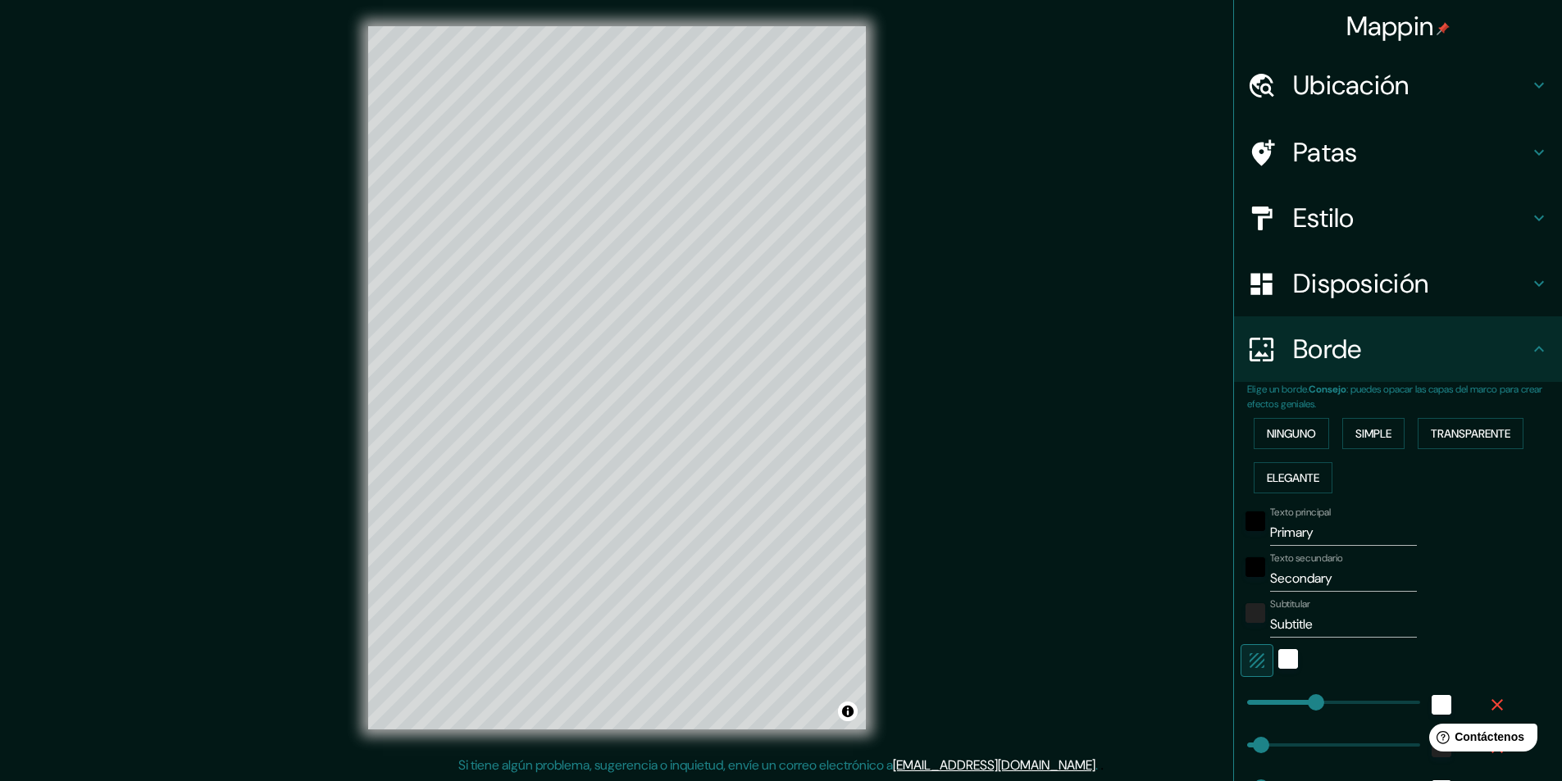
type input "49"
type input "24"
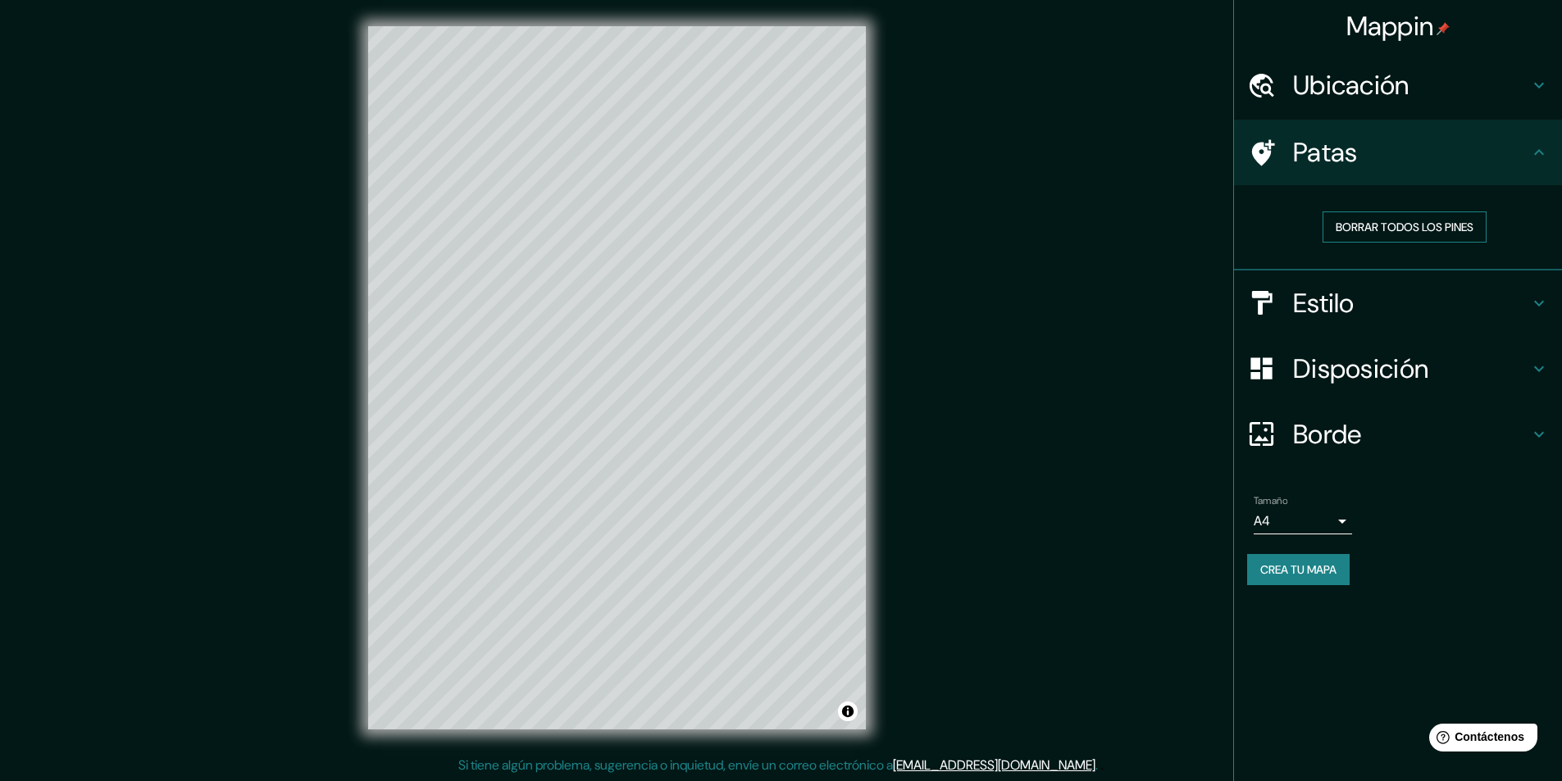
click at [1380, 223] on font "Borrar todos los pines" at bounding box center [1404, 227] width 138 height 15
click at [1367, 223] on font "Borrar todos los pines" at bounding box center [1404, 227] width 138 height 15
drag, startPoint x: 1367, startPoint y: 223, endPoint x: 1038, endPoint y: 239, distance: 329.9
click at [1368, 224] on font "Borrar todos los pines" at bounding box center [1404, 227] width 138 height 15
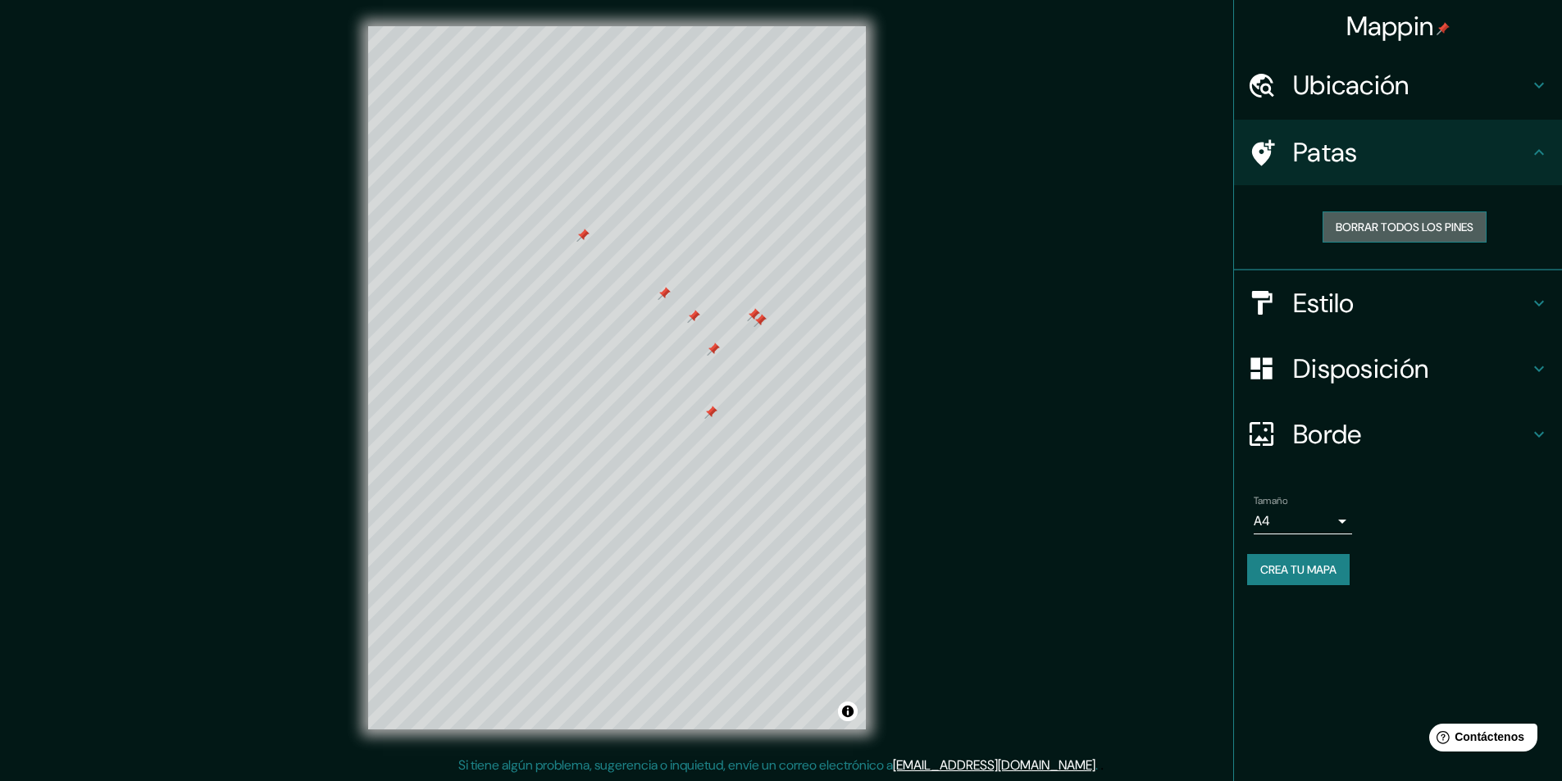
click at [1415, 220] on font "Borrar todos los pines" at bounding box center [1404, 227] width 138 height 15
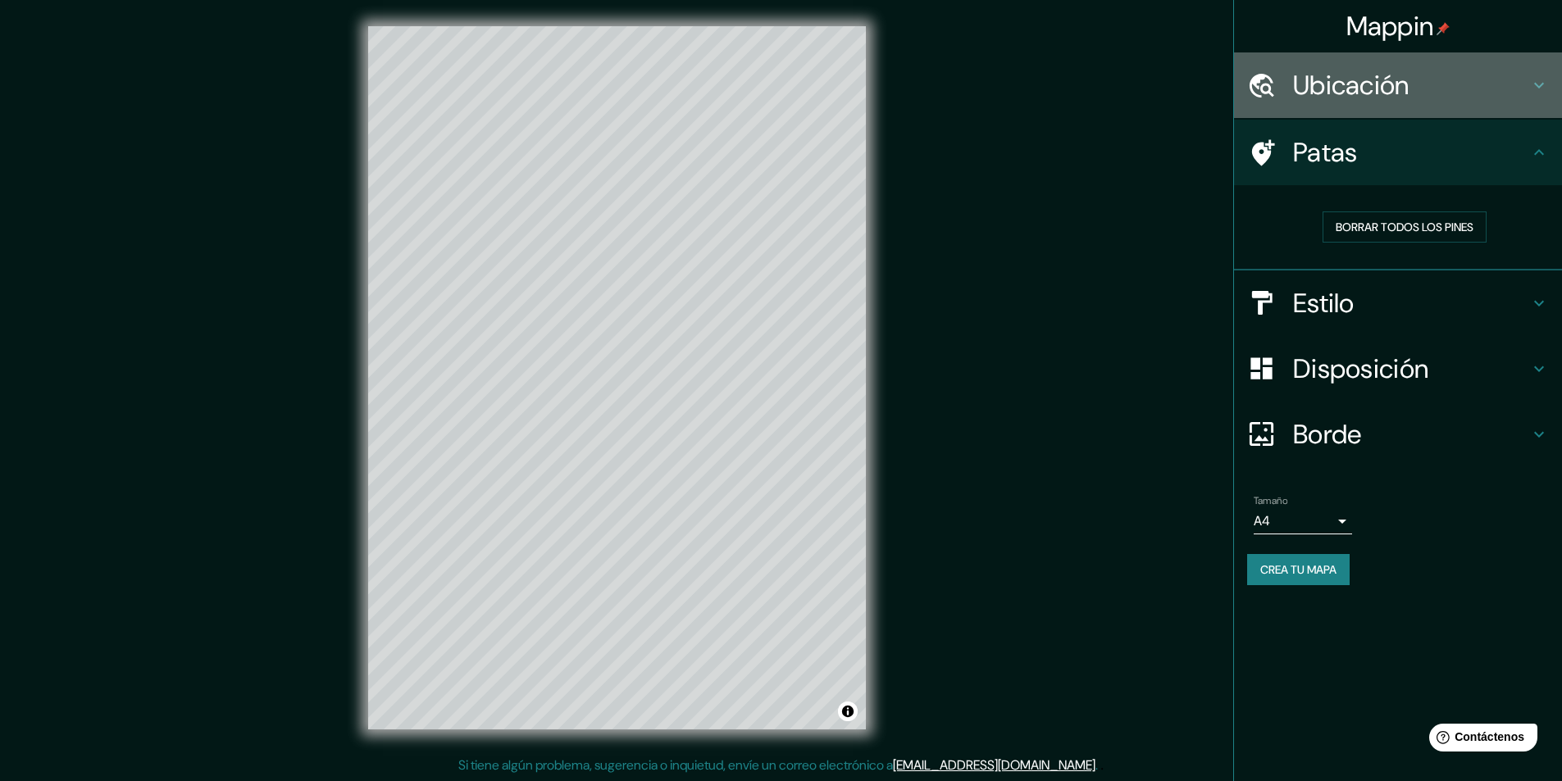
click at [1336, 97] on font "Ubicación" at bounding box center [1351, 85] width 116 height 34
type input "243"
type input "49"
type input "24"
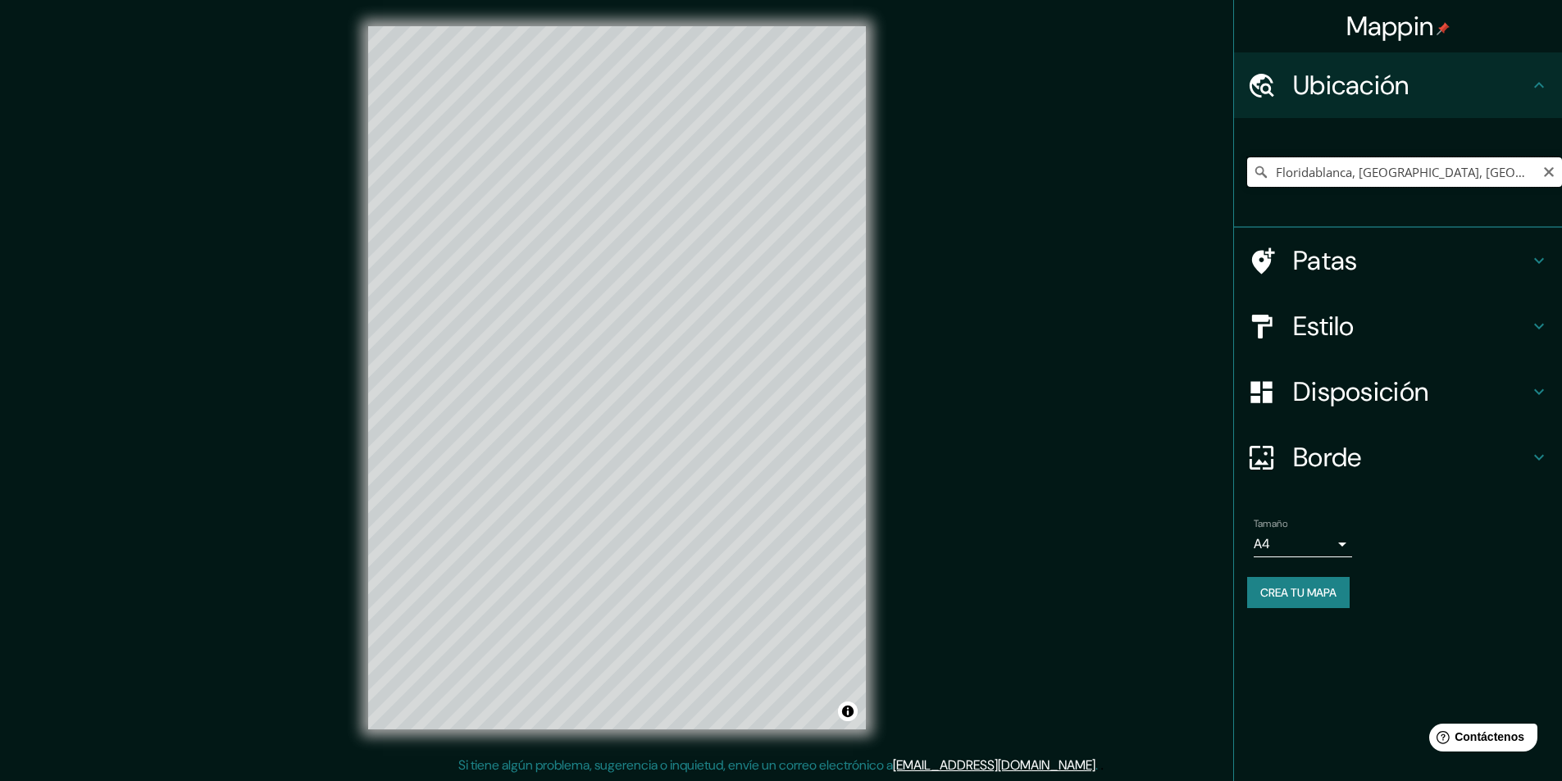
click at [1319, 159] on input "Floridablanca, [GEOGRAPHIC_DATA], [GEOGRAPHIC_DATA]" at bounding box center [1404, 172] width 315 height 30
click at [1277, 168] on input "Floridablanca, [GEOGRAPHIC_DATA], [GEOGRAPHIC_DATA]" at bounding box center [1404, 172] width 315 height 30
click at [1484, 175] on input "Floridablanca, [GEOGRAPHIC_DATA], [GEOGRAPHIC_DATA]" at bounding box center [1404, 172] width 315 height 30
click at [1488, 166] on input "Floridablanca, [GEOGRAPHIC_DATA], [GEOGRAPHIC_DATA]" at bounding box center [1404, 172] width 315 height 30
click at [1300, 420] on div "Disposición" at bounding box center [1398, 392] width 328 height 66
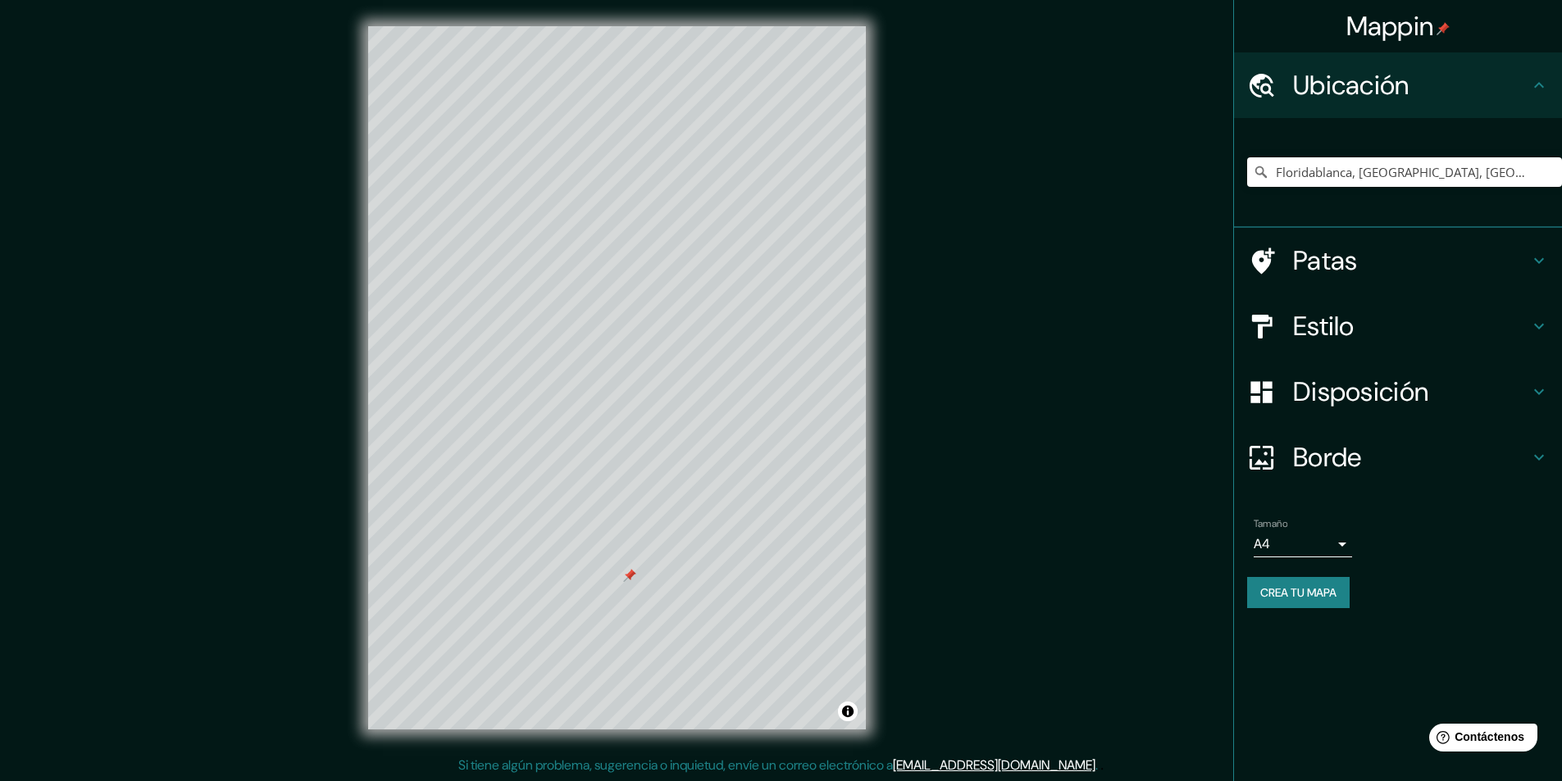
type input "243"
type input "49"
type input "24"
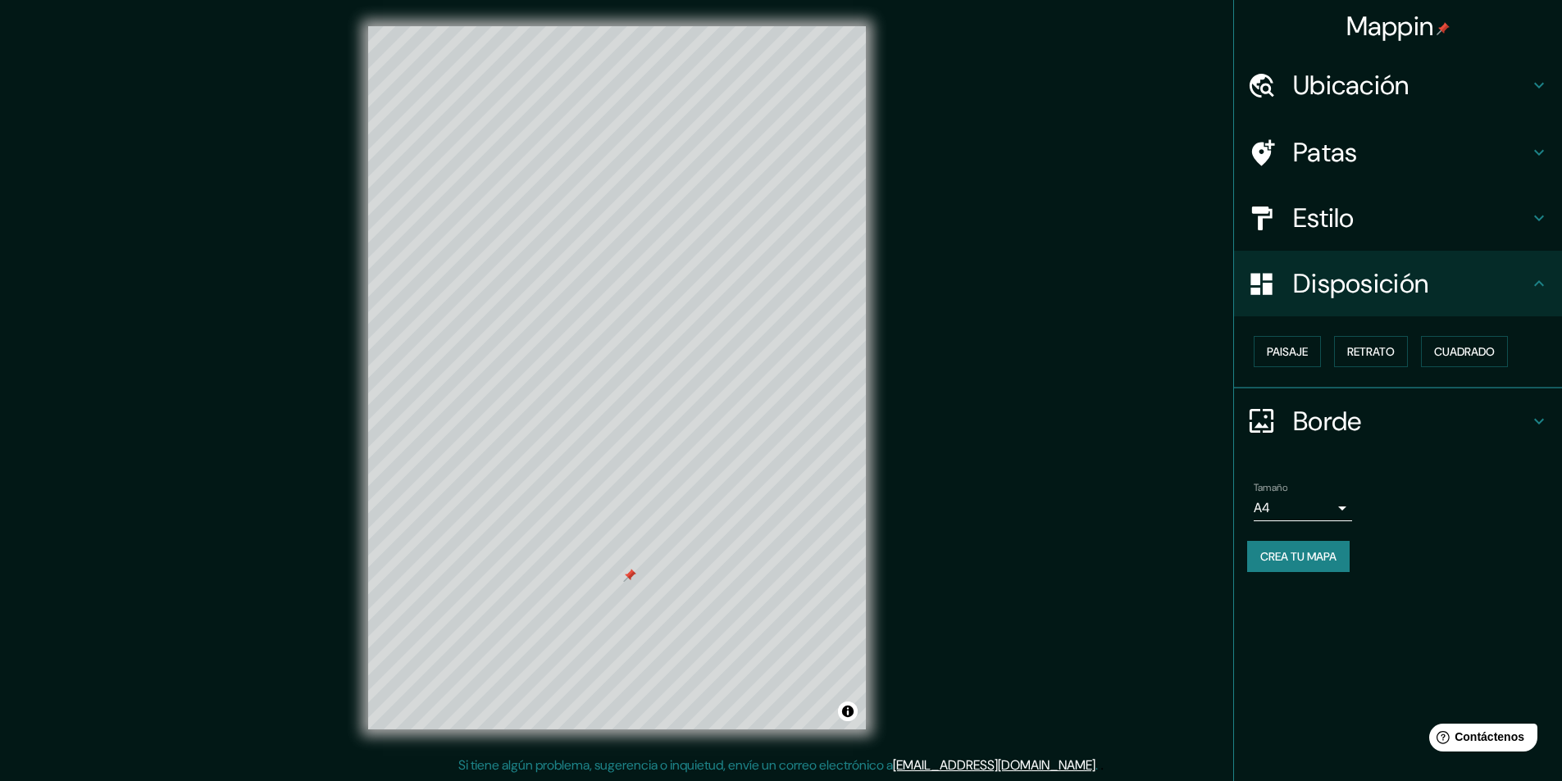
click at [1300, 288] on font "Disposición" at bounding box center [1360, 283] width 135 height 34
click at [1284, 347] on font "Paisaje" at bounding box center [1286, 351] width 41 height 15
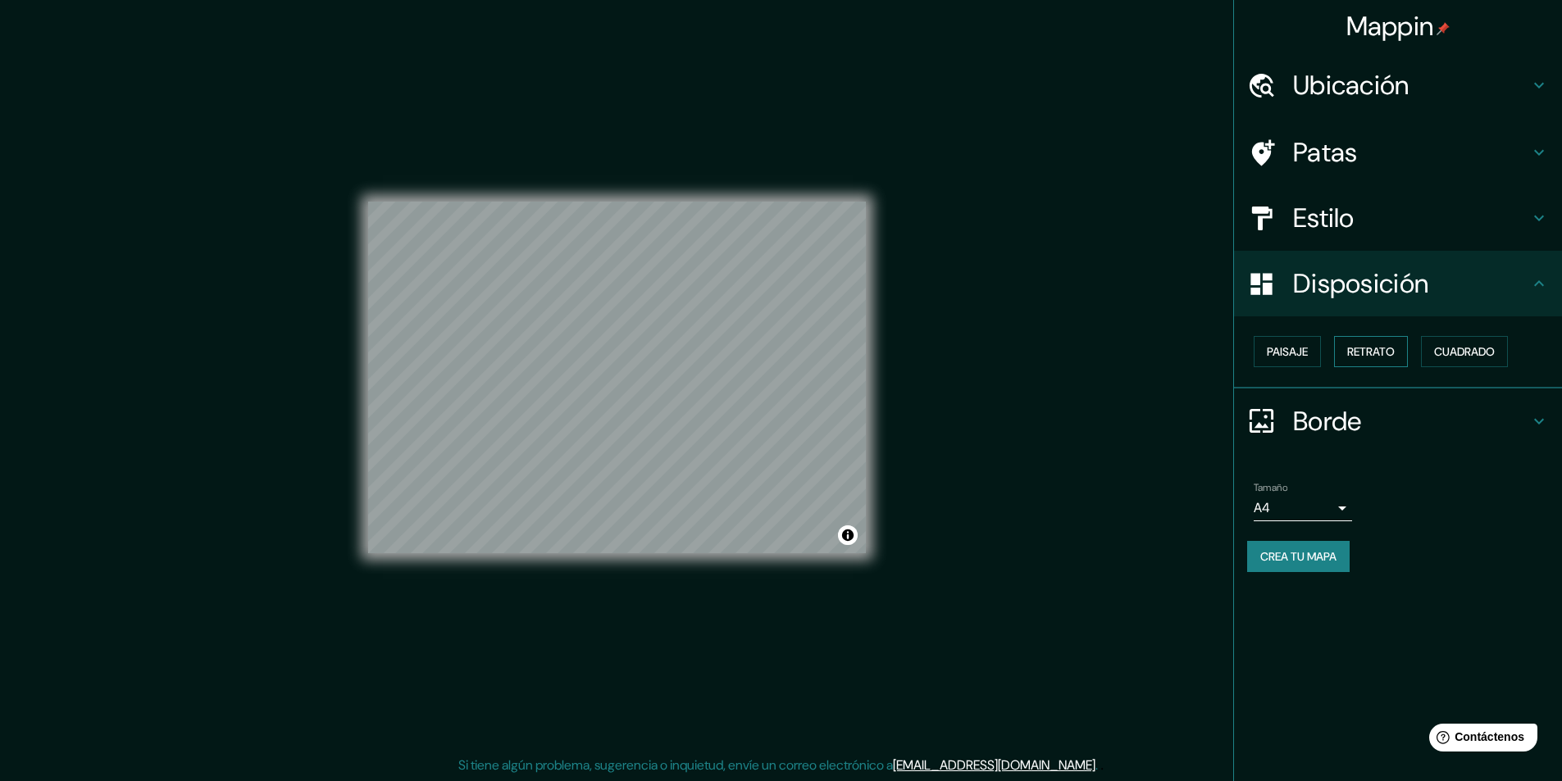
click at [1359, 348] on font "Retrato" at bounding box center [1371, 351] width 48 height 15
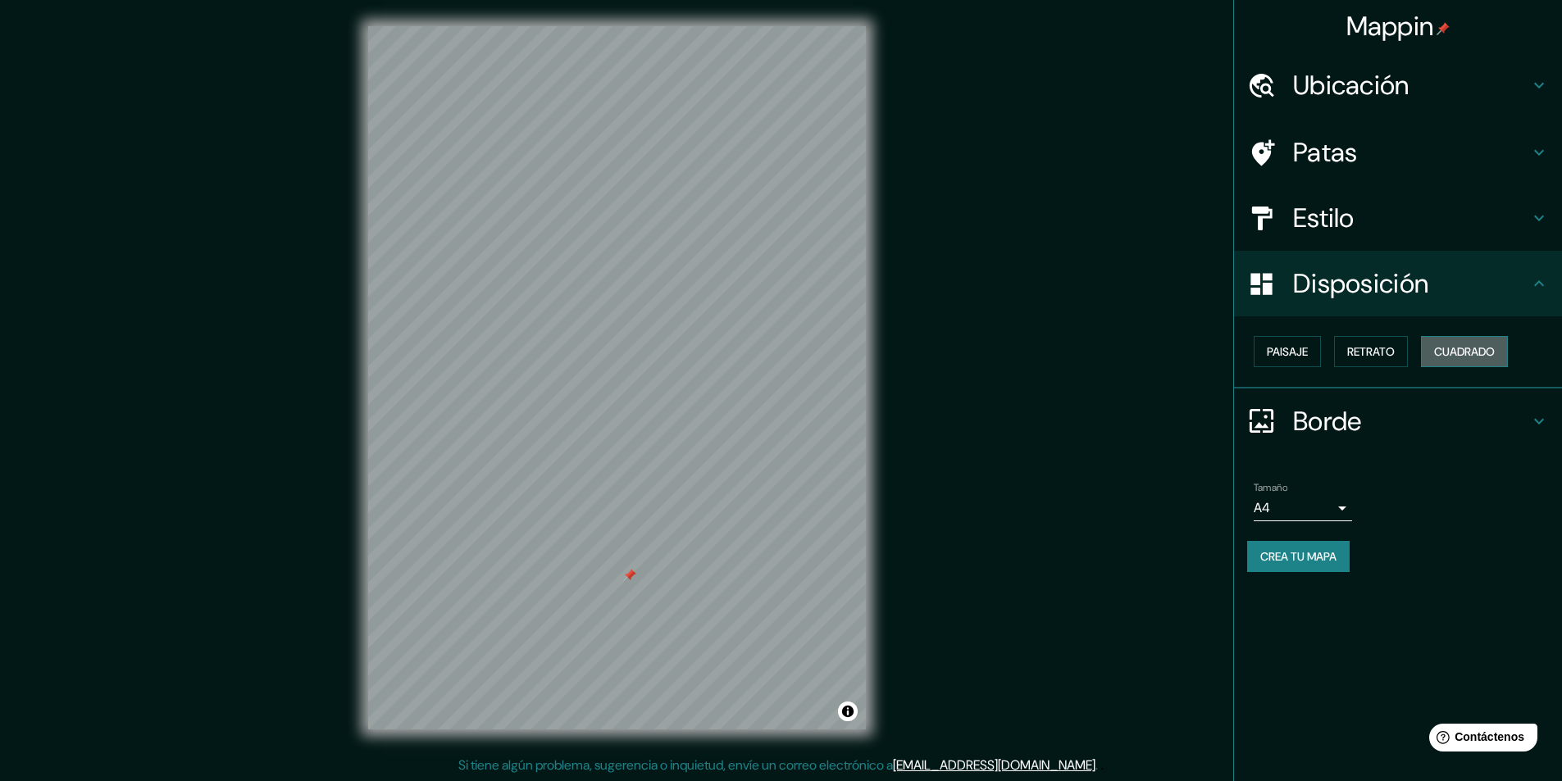
click at [1441, 348] on font "Cuadrado" at bounding box center [1464, 351] width 61 height 15
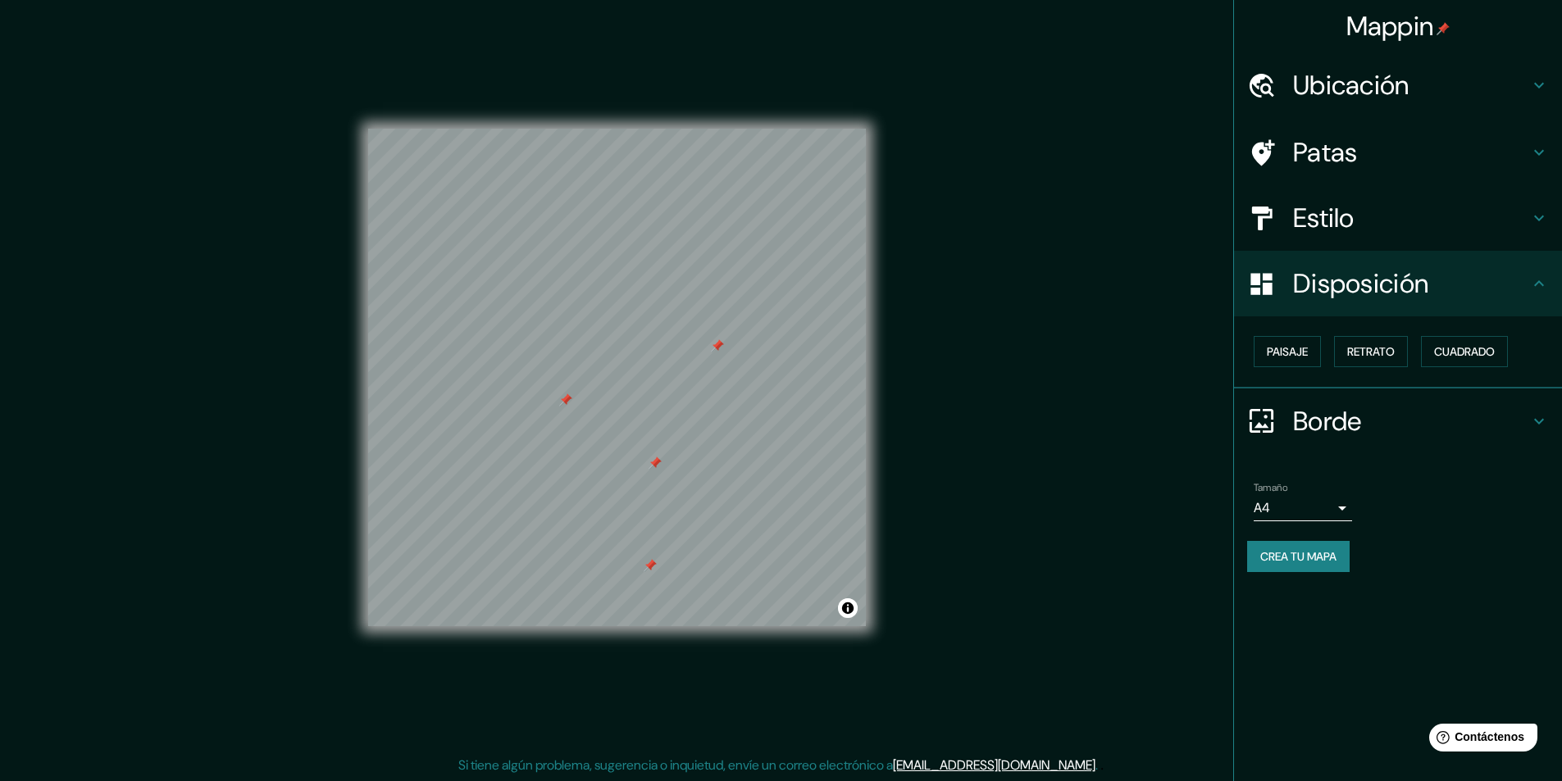
click at [713, 344] on div at bounding box center [717, 345] width 13 height 13
click at [1357, 128] on div "Patas" at bounding box center [1398, 153] width 328 height 66
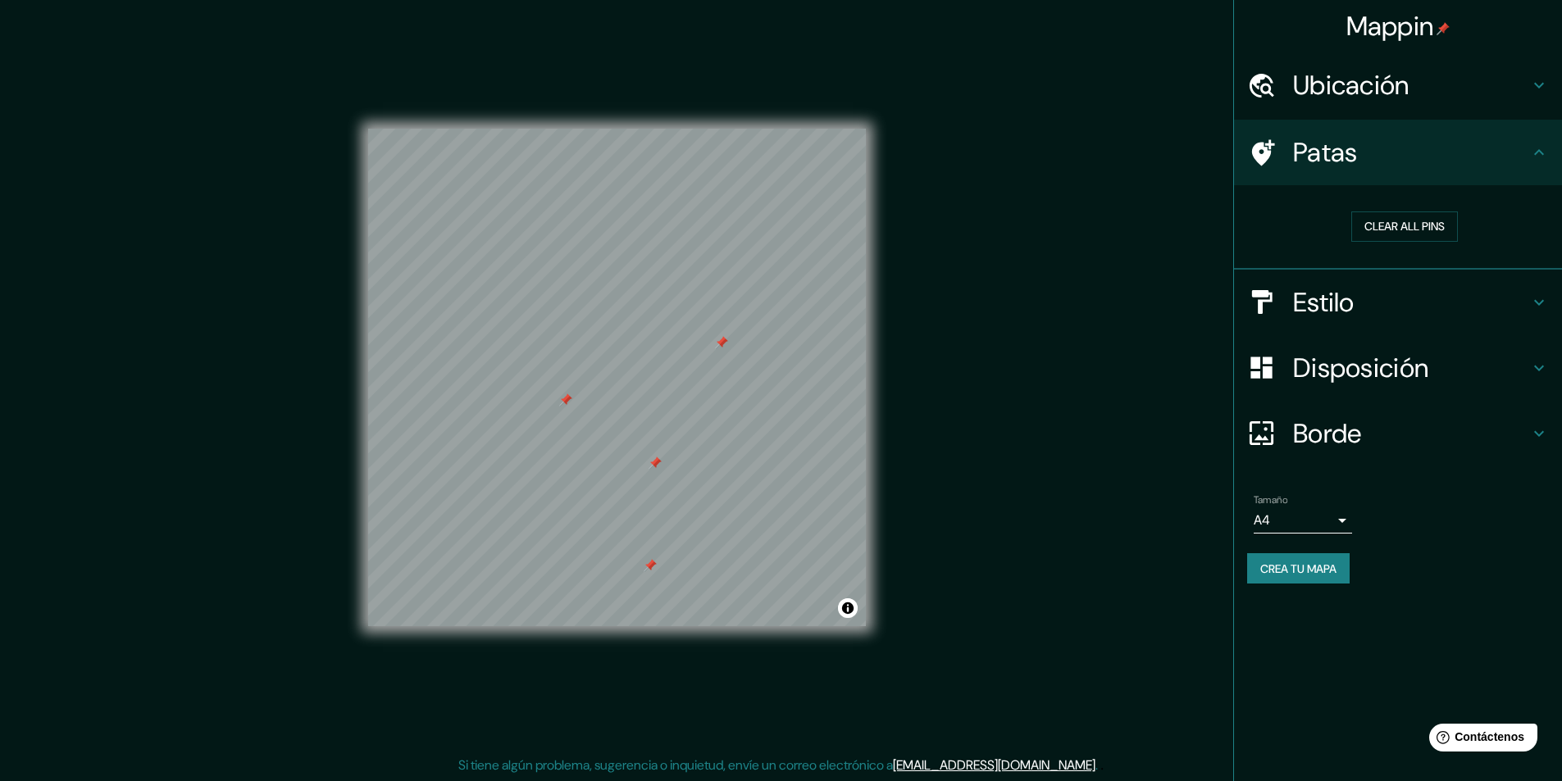
click at [1394, 210] on div "Clear all pins" at bounding box center [1404, 226] width 315 height 57
click at [1393, 219] on button "Clear all pins" at bounding box center [1404, 226] width 107 height 30
click at [1089, 450] on div "Mappin Ubicación Floridablanca, [GEOGRAPHIC_DATA], [GEOGRAPHIC_DATA] Patas Clea…" at bounding box center [781, 391] width 1562 height 782
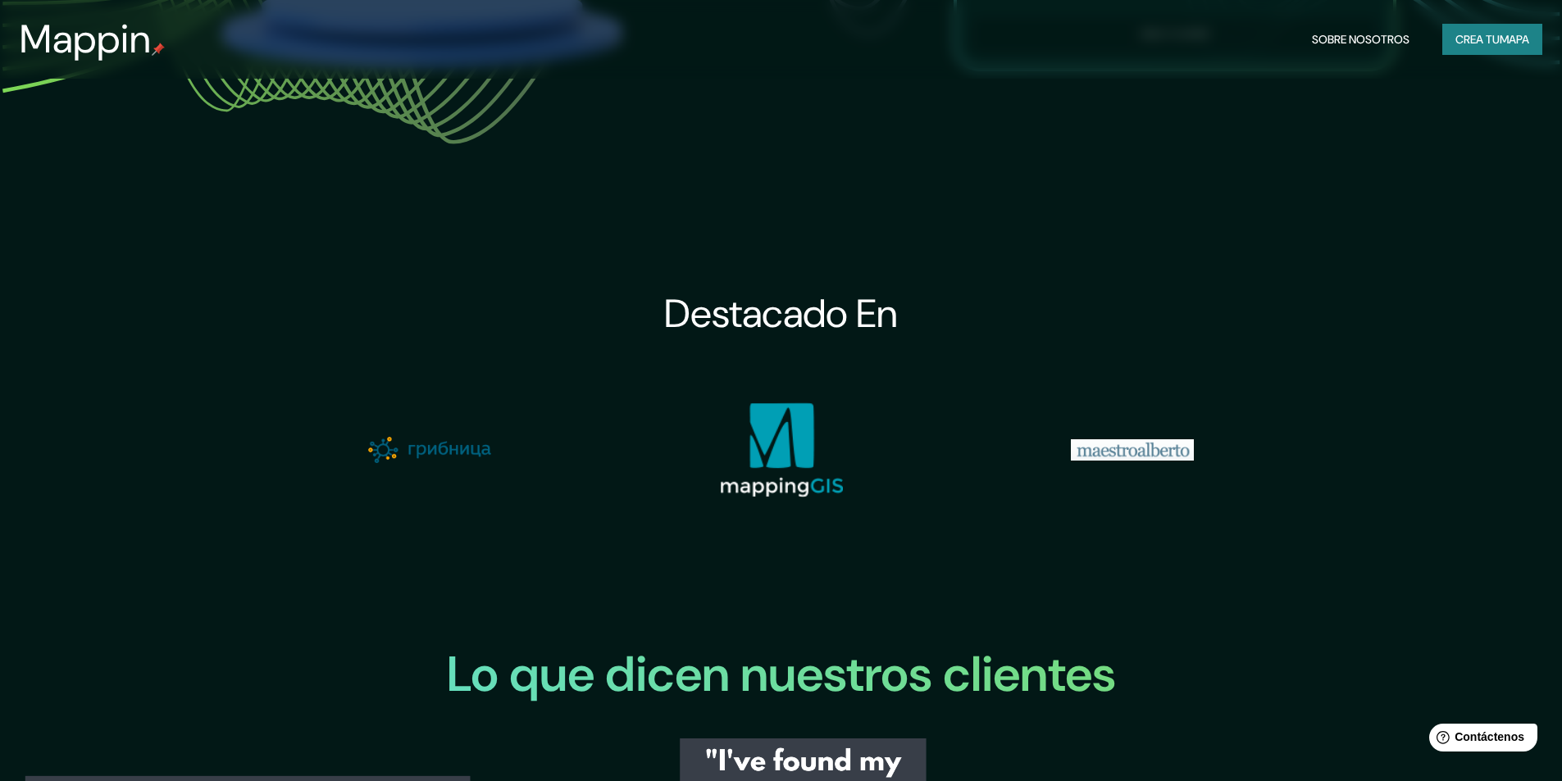
scroll to position [2213, 0]
